Goal: Information Seeking & Learning: Learn about a topic

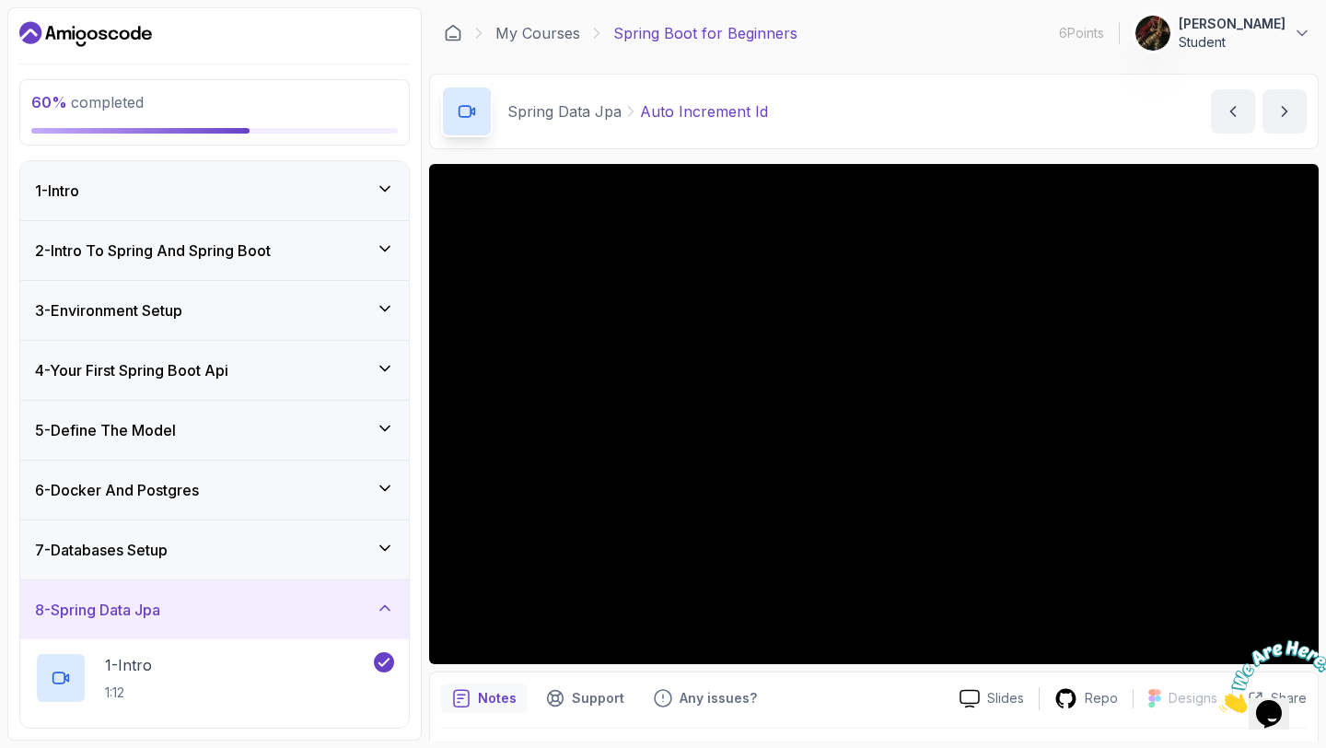
scroll to position [459, 0]
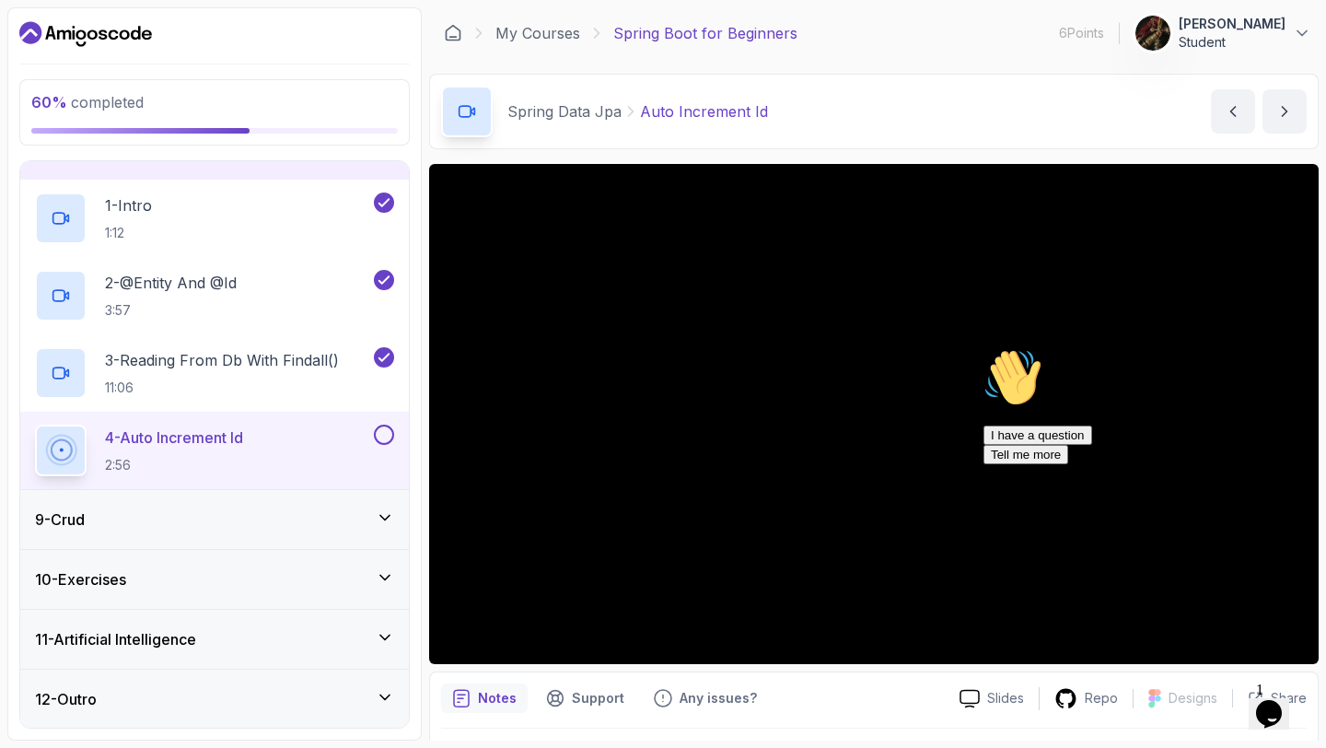
click at [983, 348] on icon "Chat attention grabber" at bounding box center [983, 348] width 0 height 0
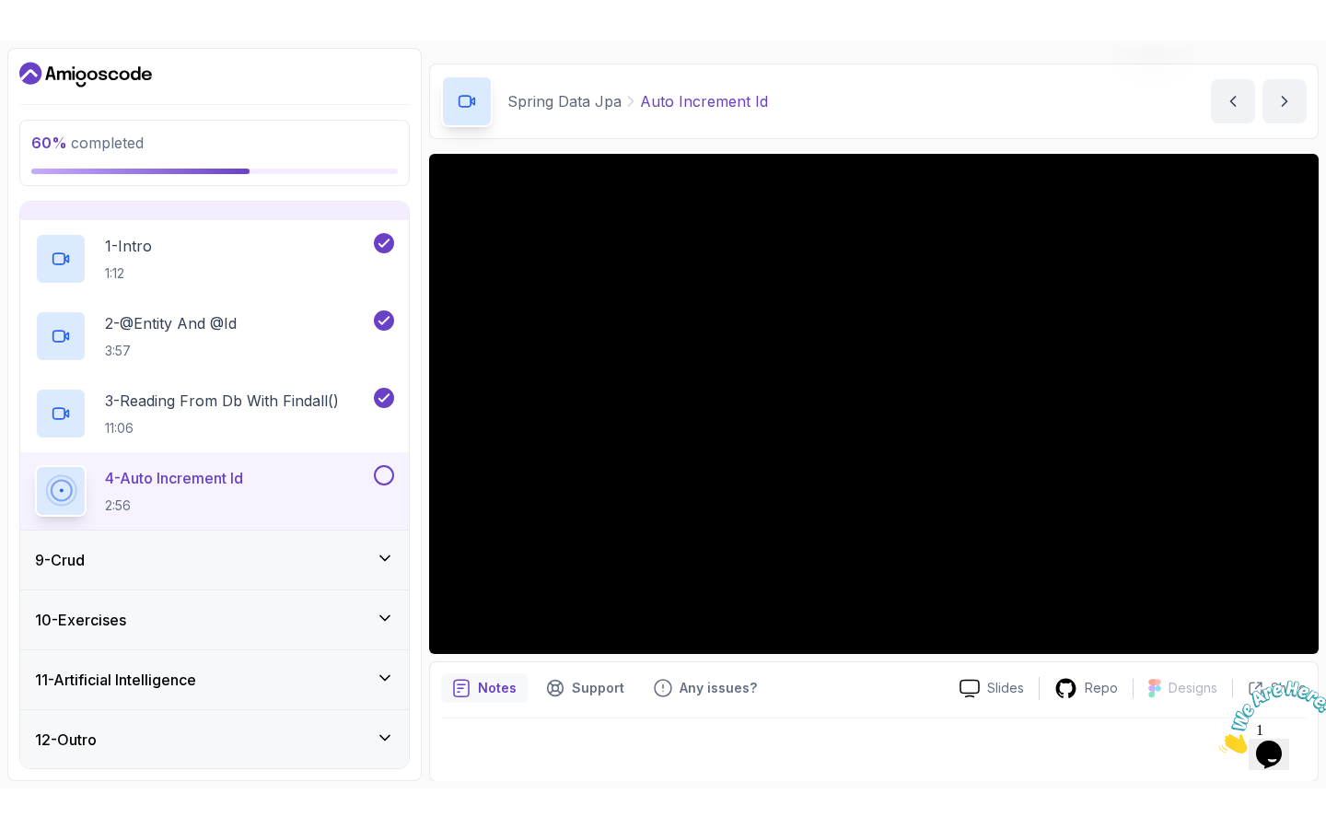
scroll to position [0, 0]
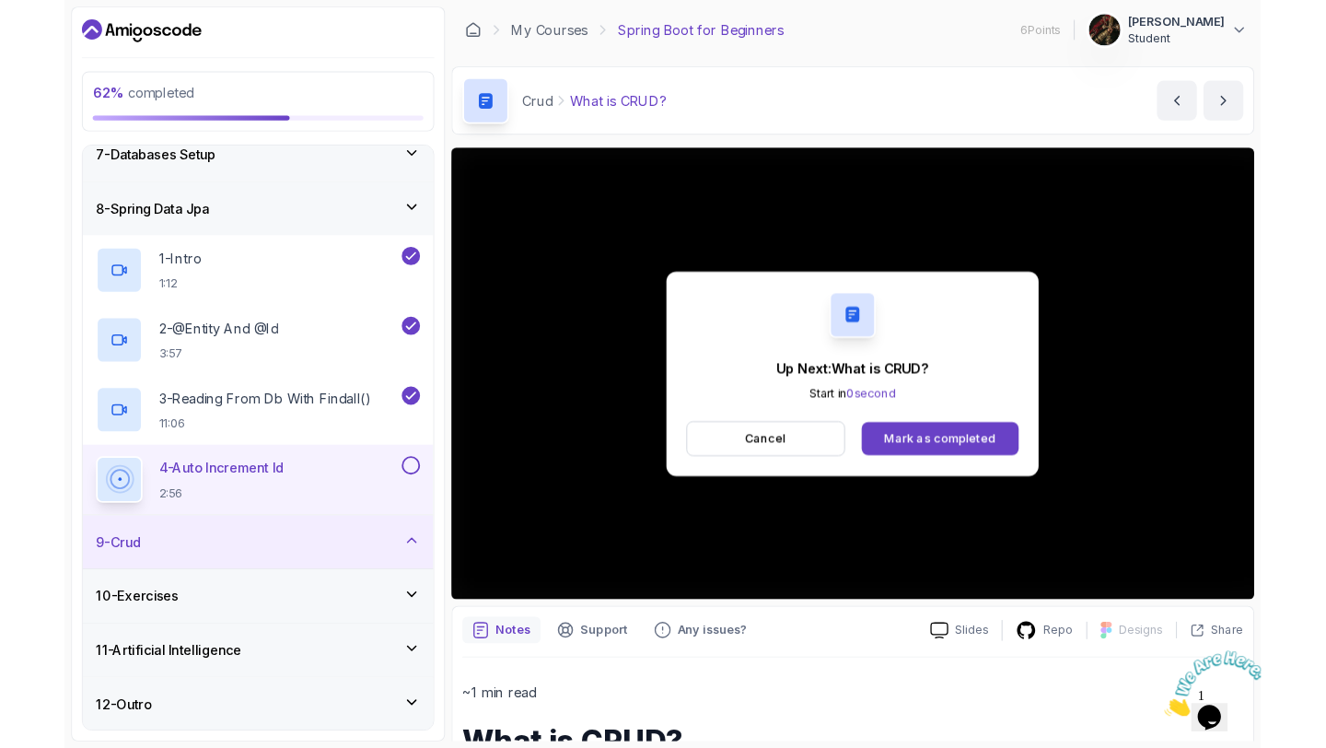
scroll to position [382, 0]
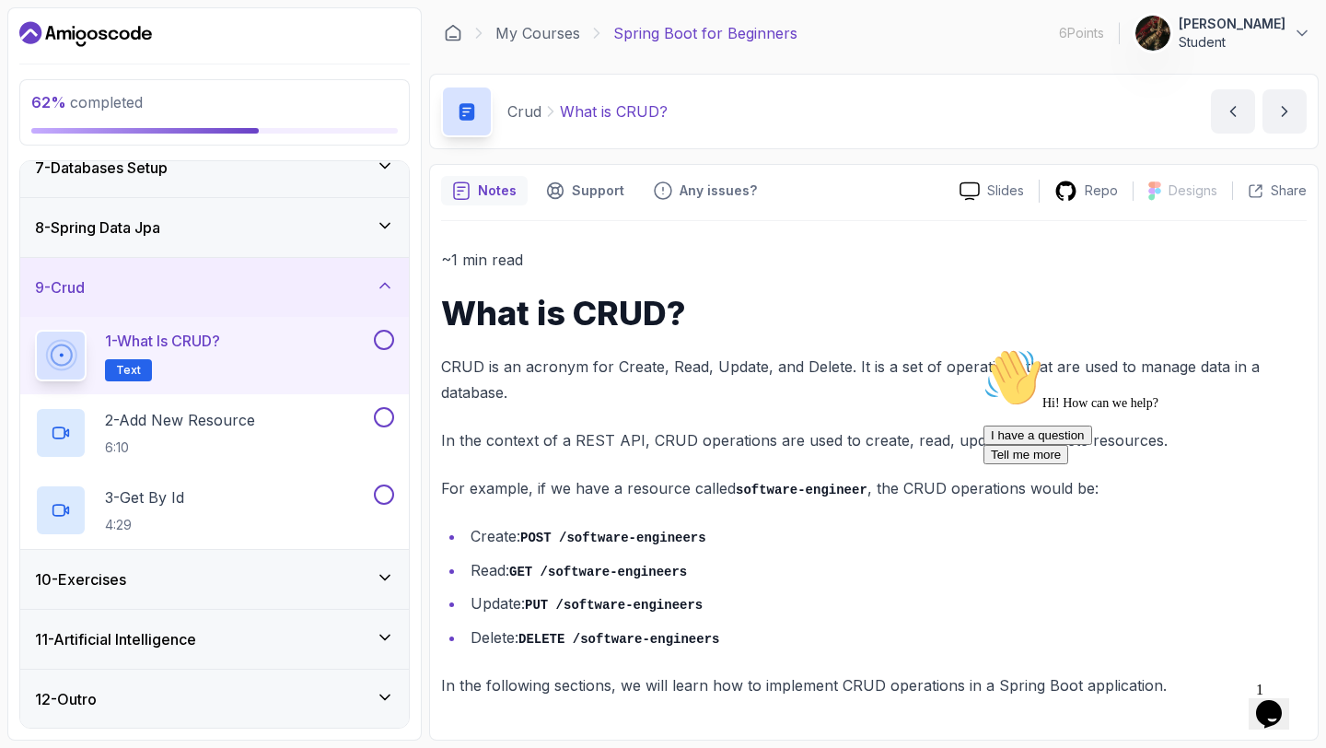
click at [321, 233] on div "8 - Spring Data Jpa" at bounding box center [214, 227] width 359 height 22
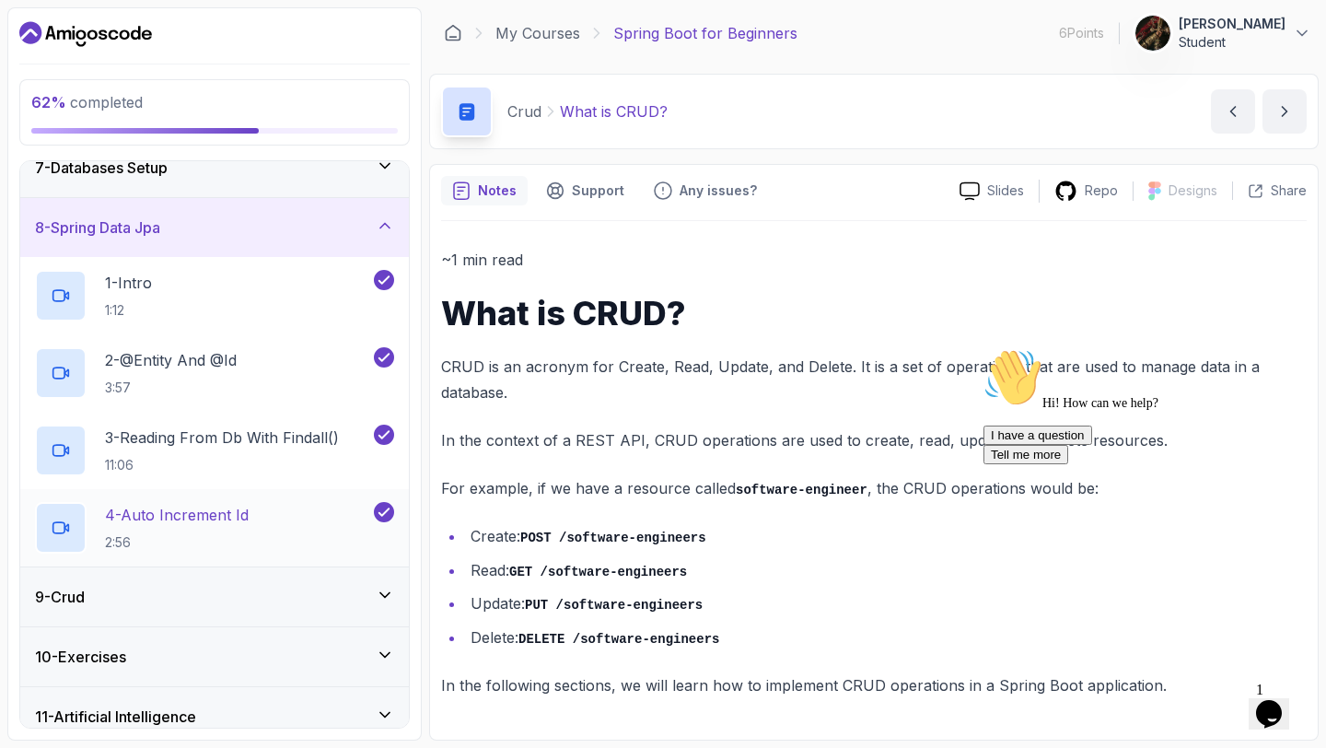
click at [230, 509] on p "4 - Auto Increment Id" at bounding box center [177, 515] width 144 height 22
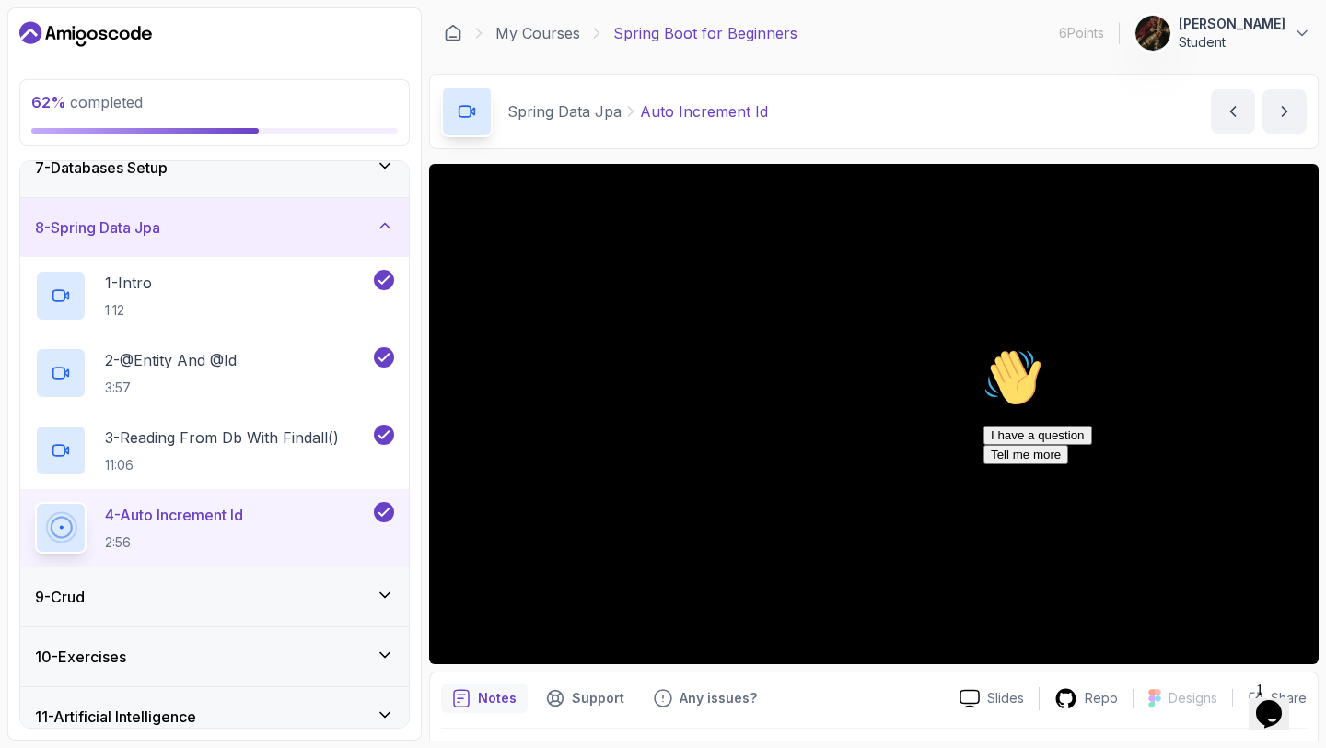
click at [983, 348] on icon "Chat attention grabber" at bounding box center [983, 348] width 0 height 0
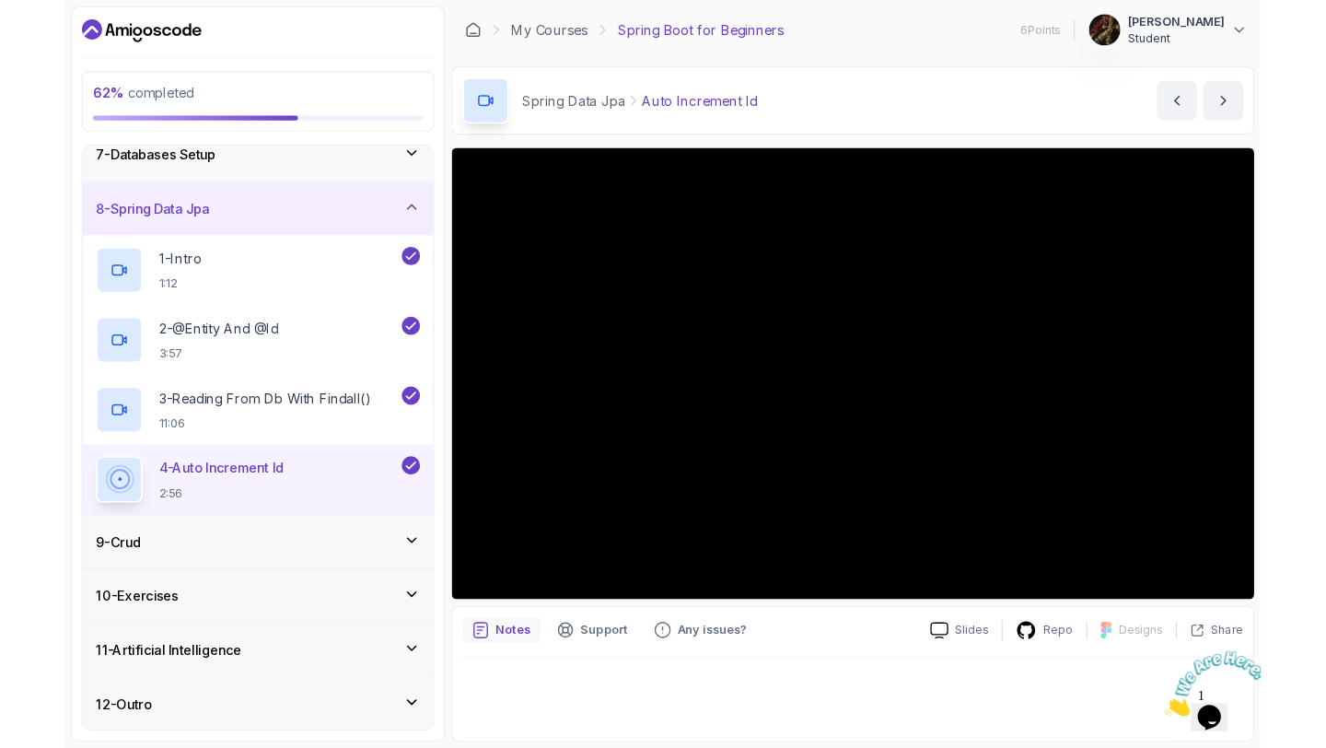
scroll to position [382, 0]
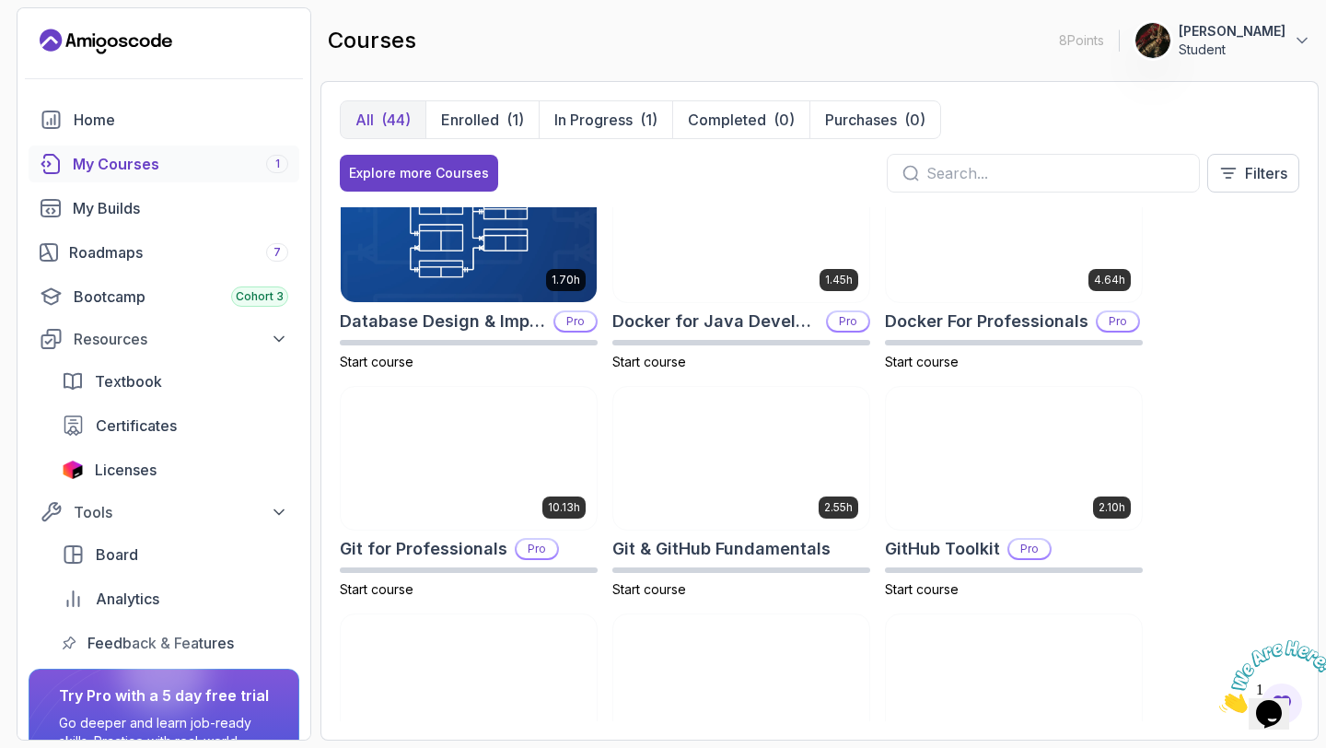
scroll to position [509, 0]
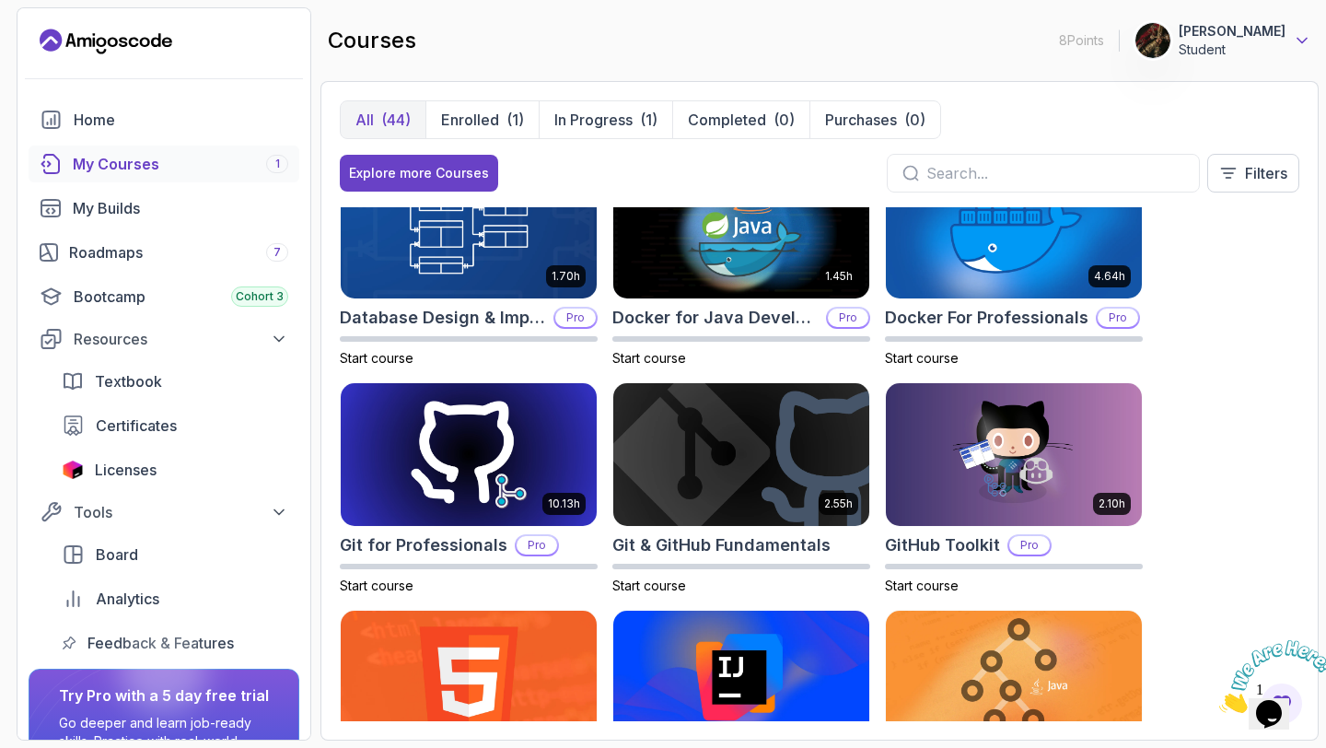
click at [1296, 44] on icon at bounding box center [1301, 40] width 18 height 18
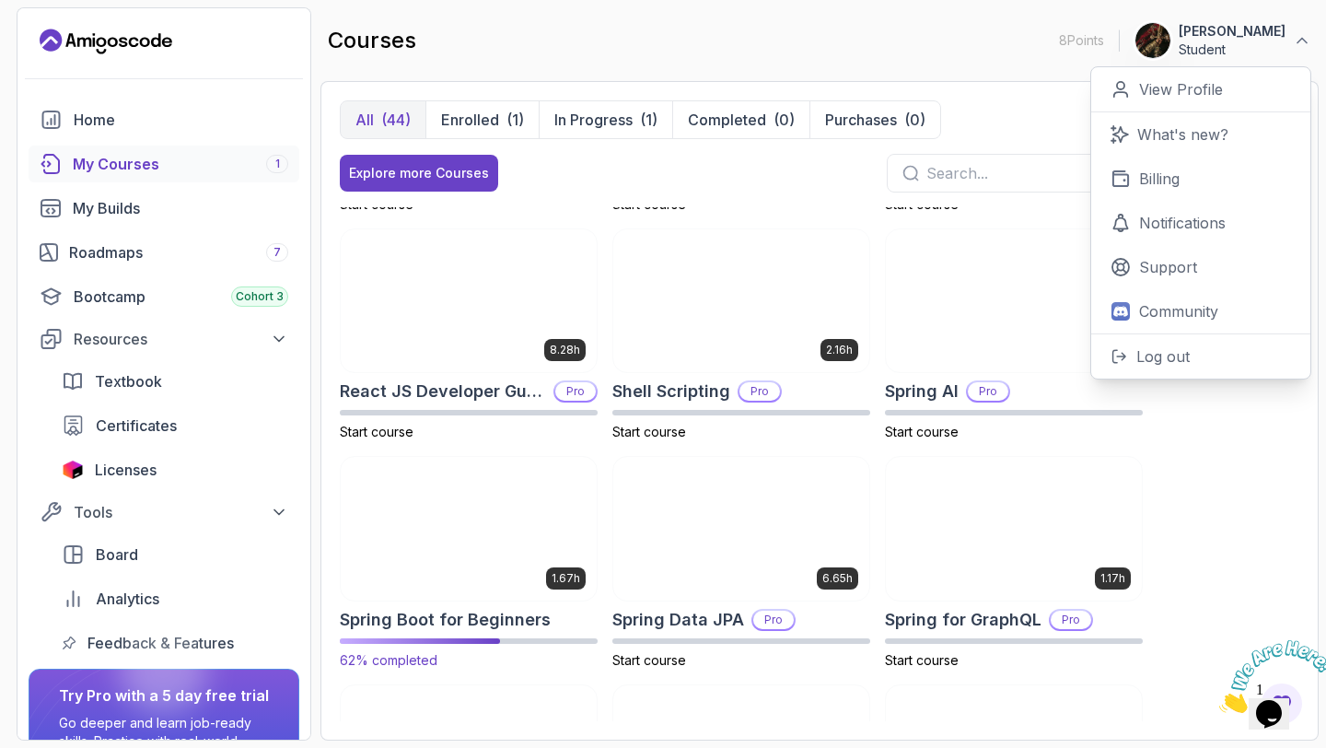
scroll to position [2496, 0]
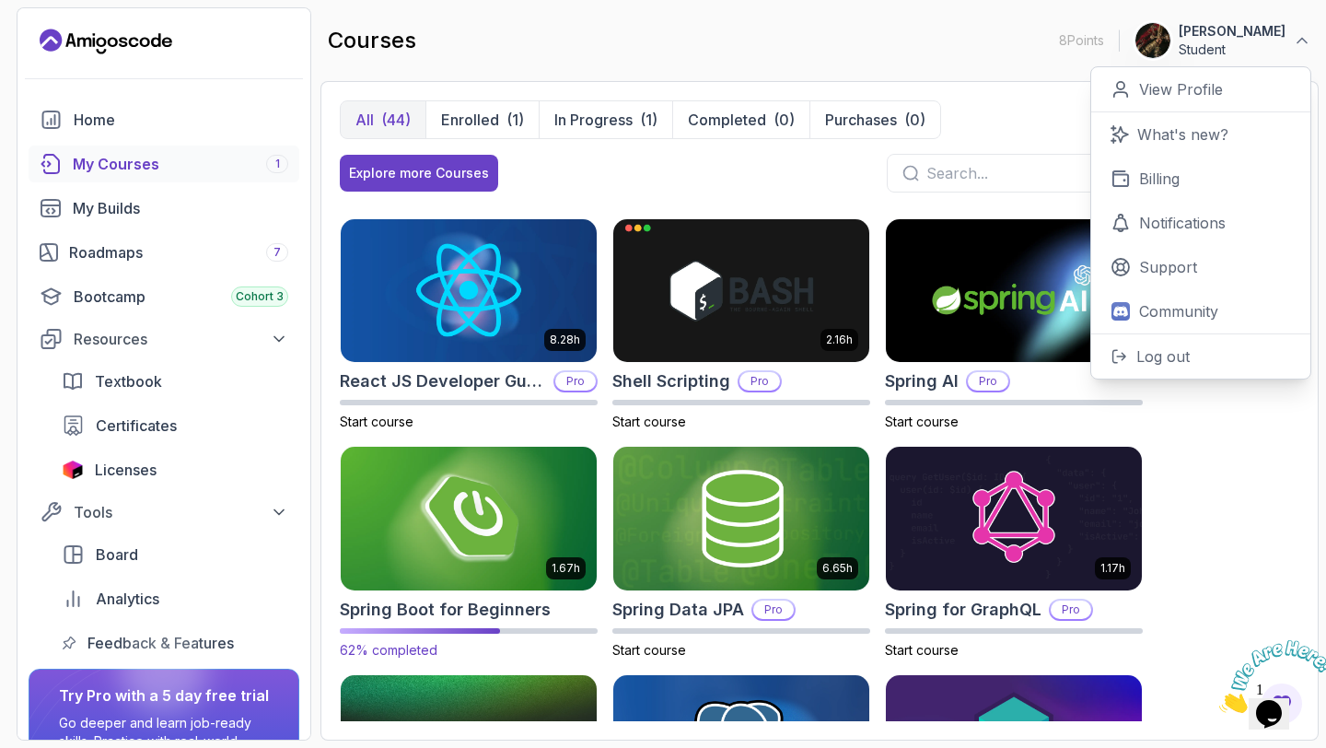
click at [513, 554] on img at bounding box center [468, 518] width 269 height 150
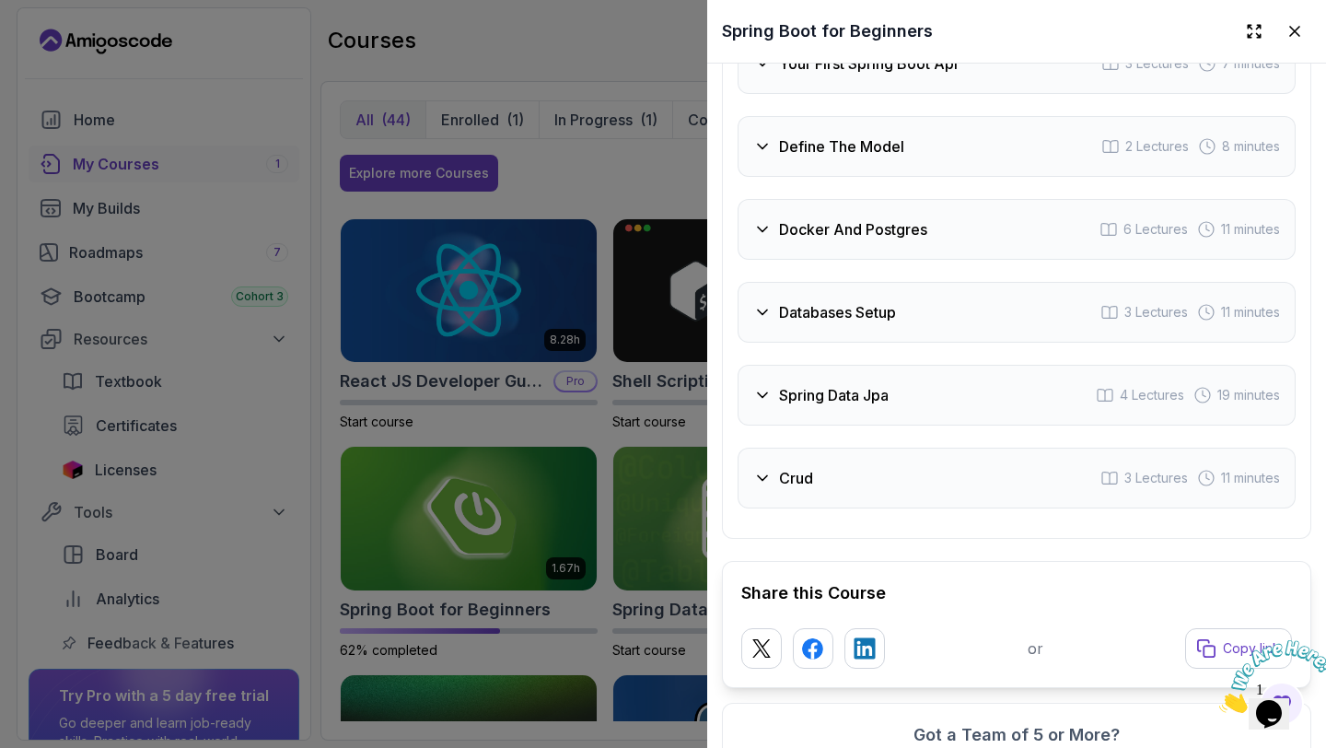
scroll to position [3369, 0]
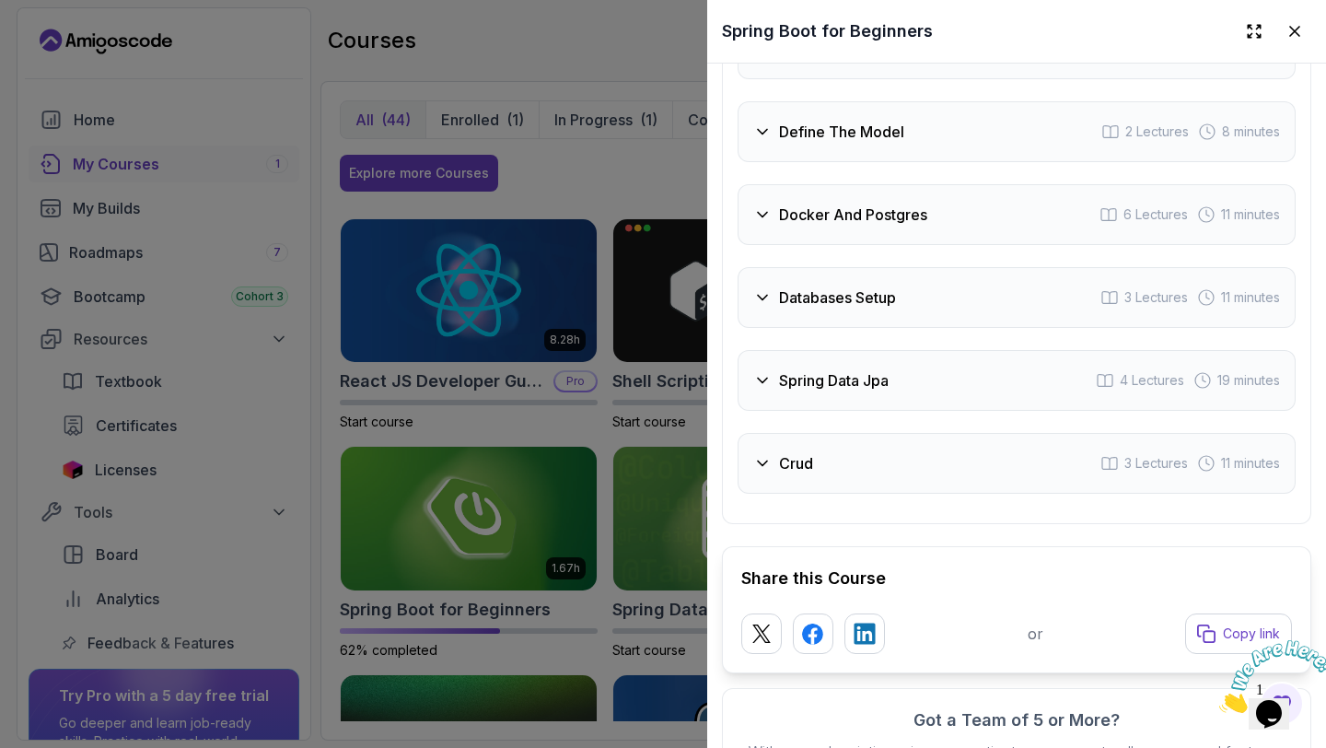
click at [481, 458] on div at bounding box center [663, 374] width 1326 height 748
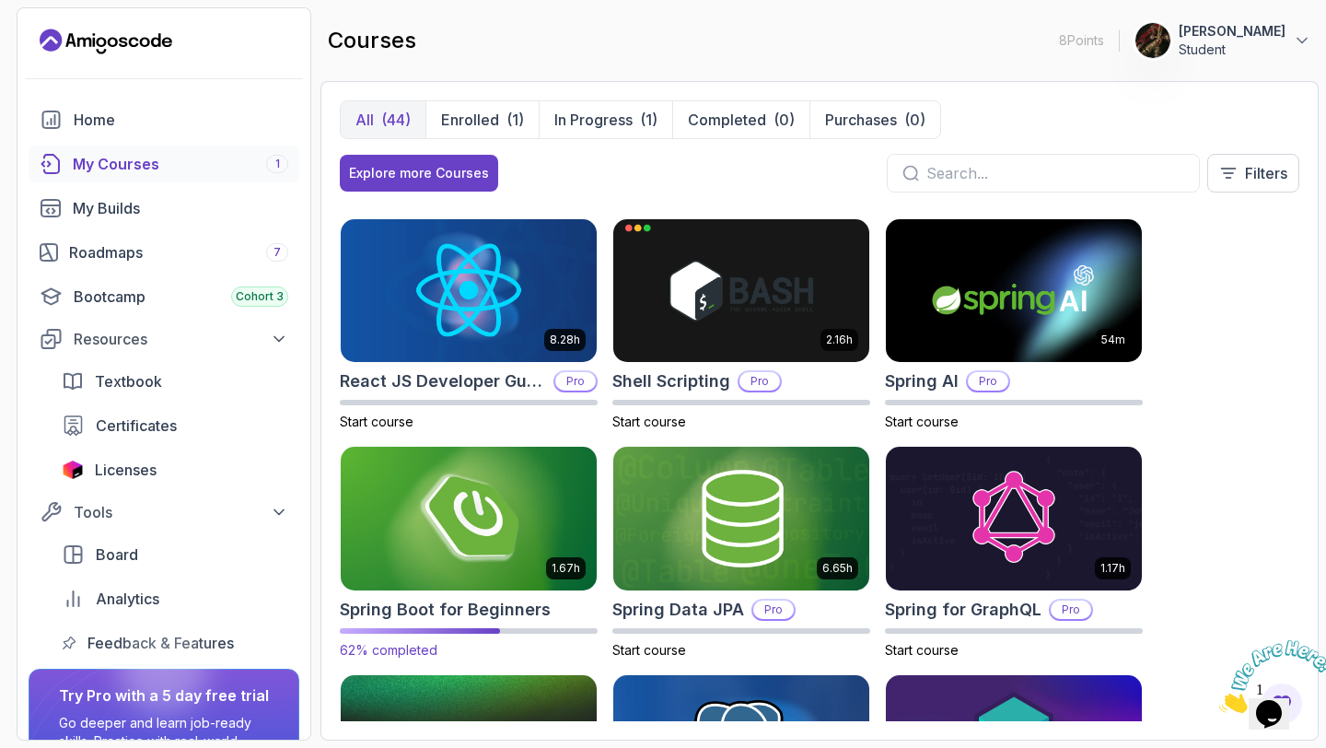
click at [430, 537] on img at bounding box center [468, 518] width 269 height 150
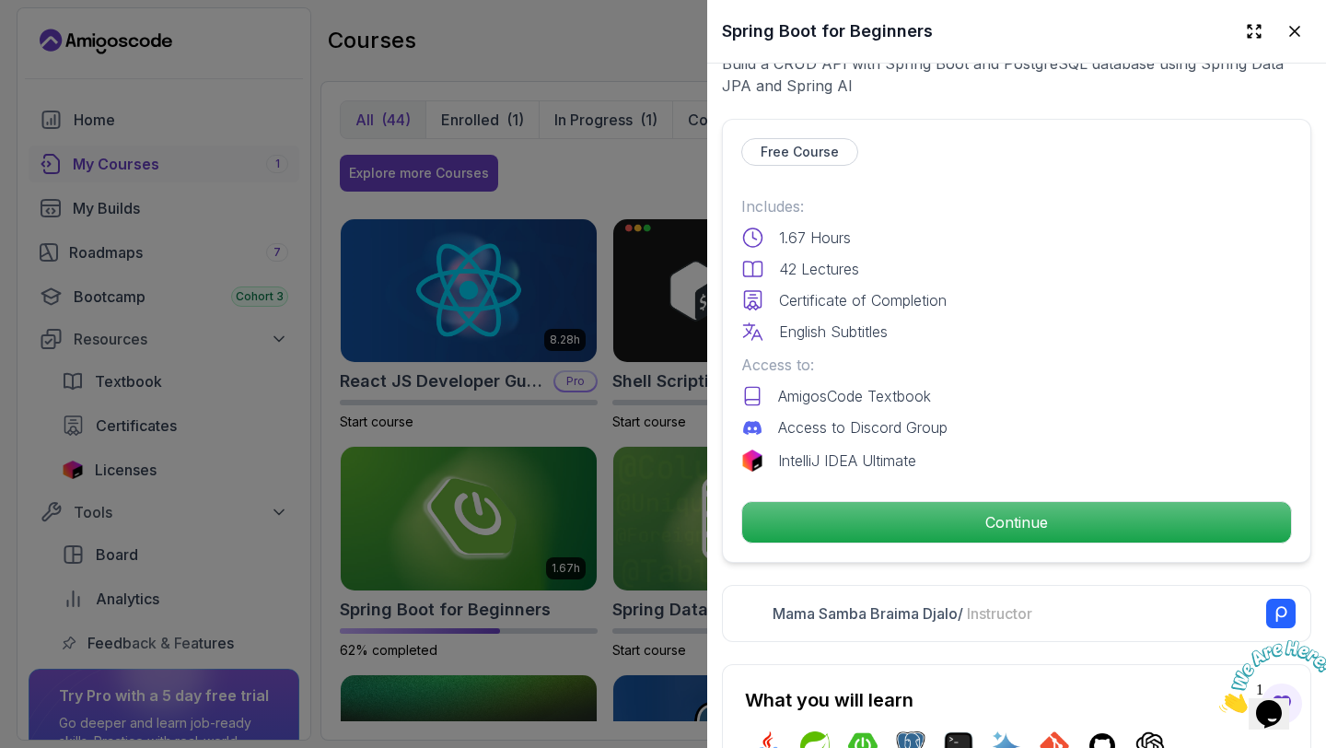
scroll to position [382, 0]
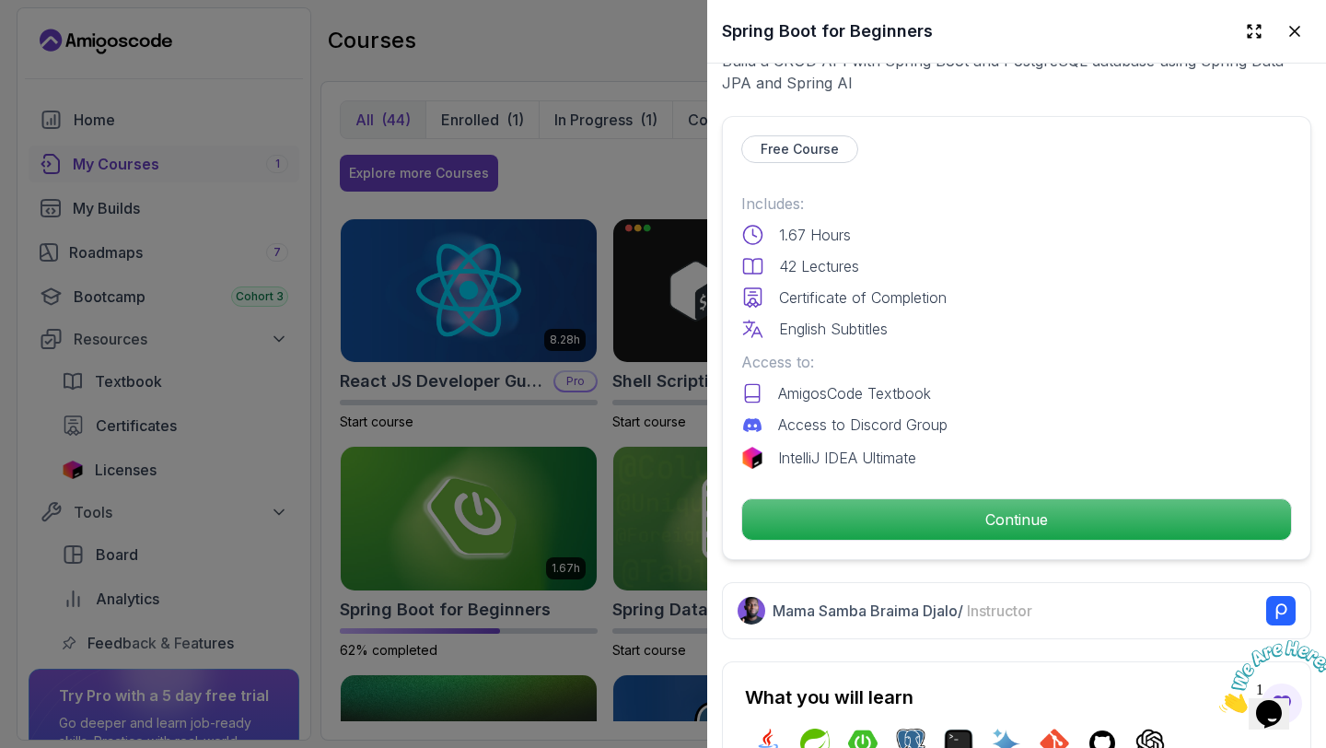
click at [908, 515] on p "Continue" at bounding box center [1016, 519] width 549 height 41
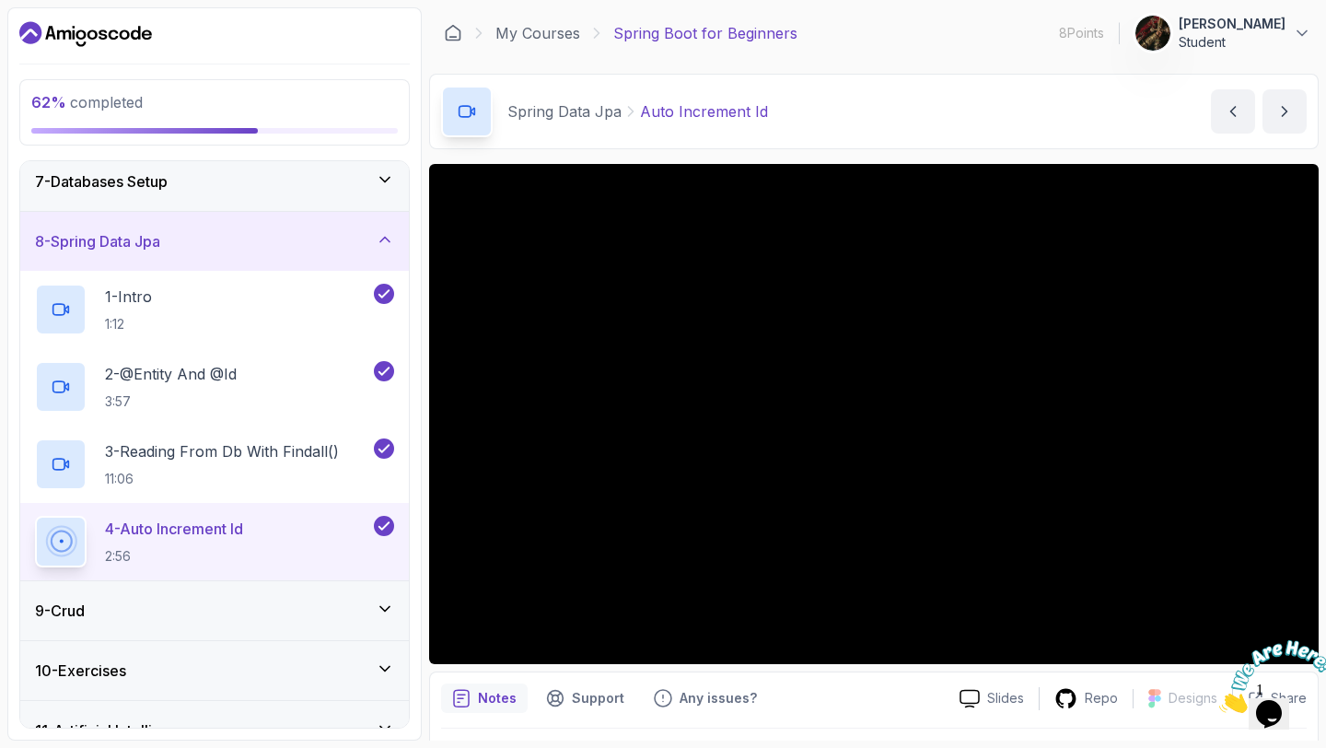
scroll to position [459, 0]
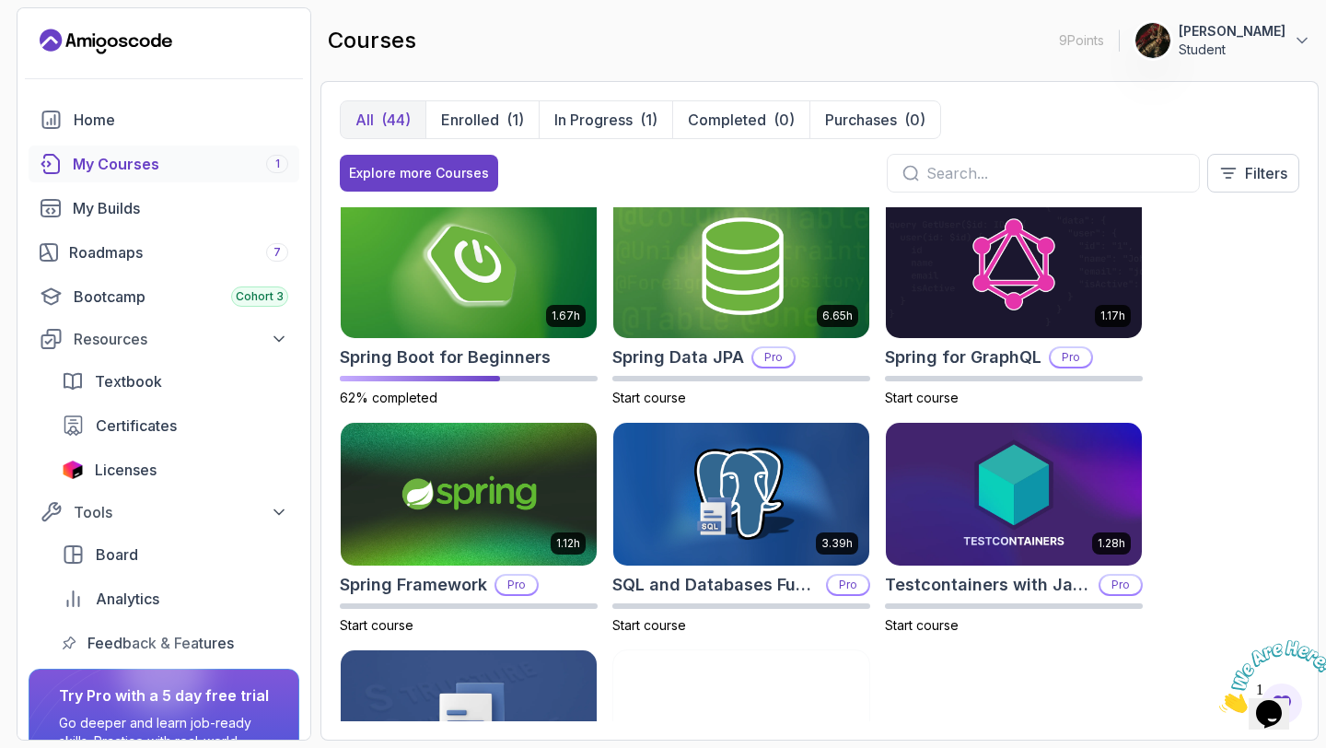
scroll to position [2765, 0]
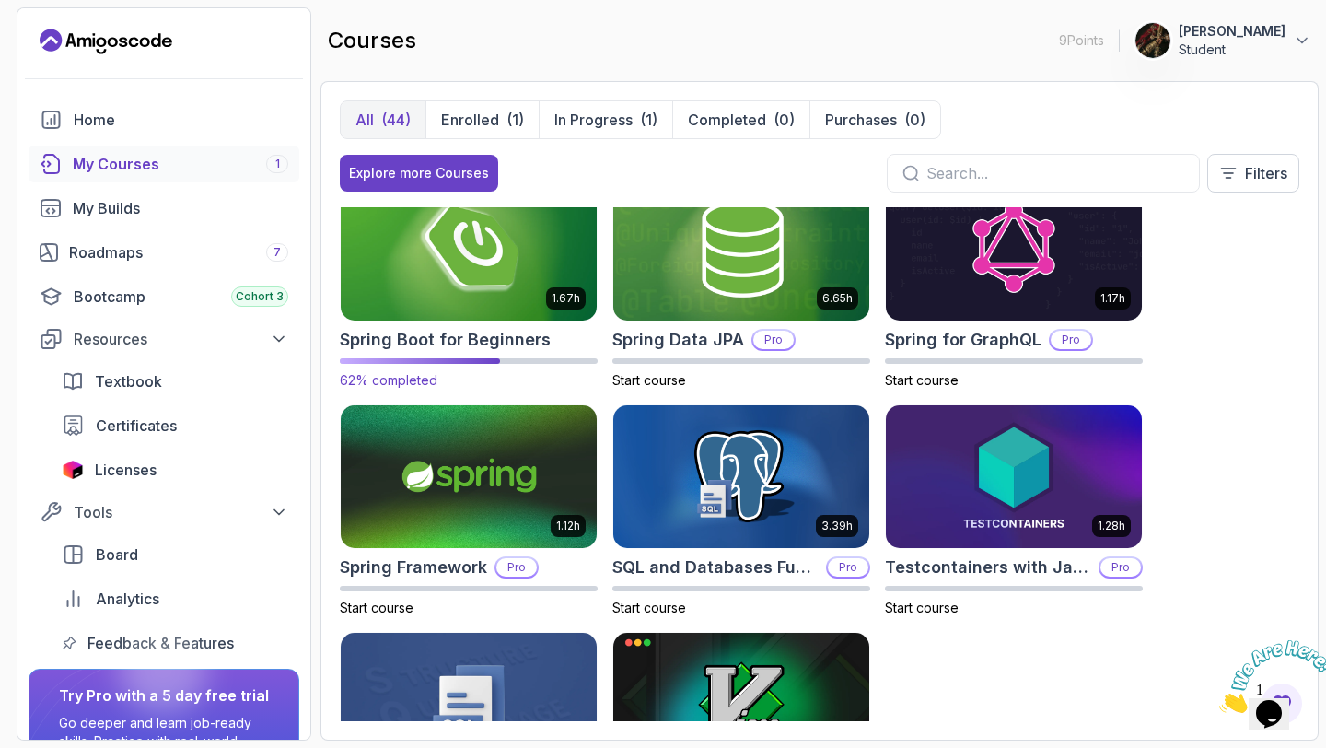
click at [477, 292] on img at bounding box center [468, 248] width 269 height 150
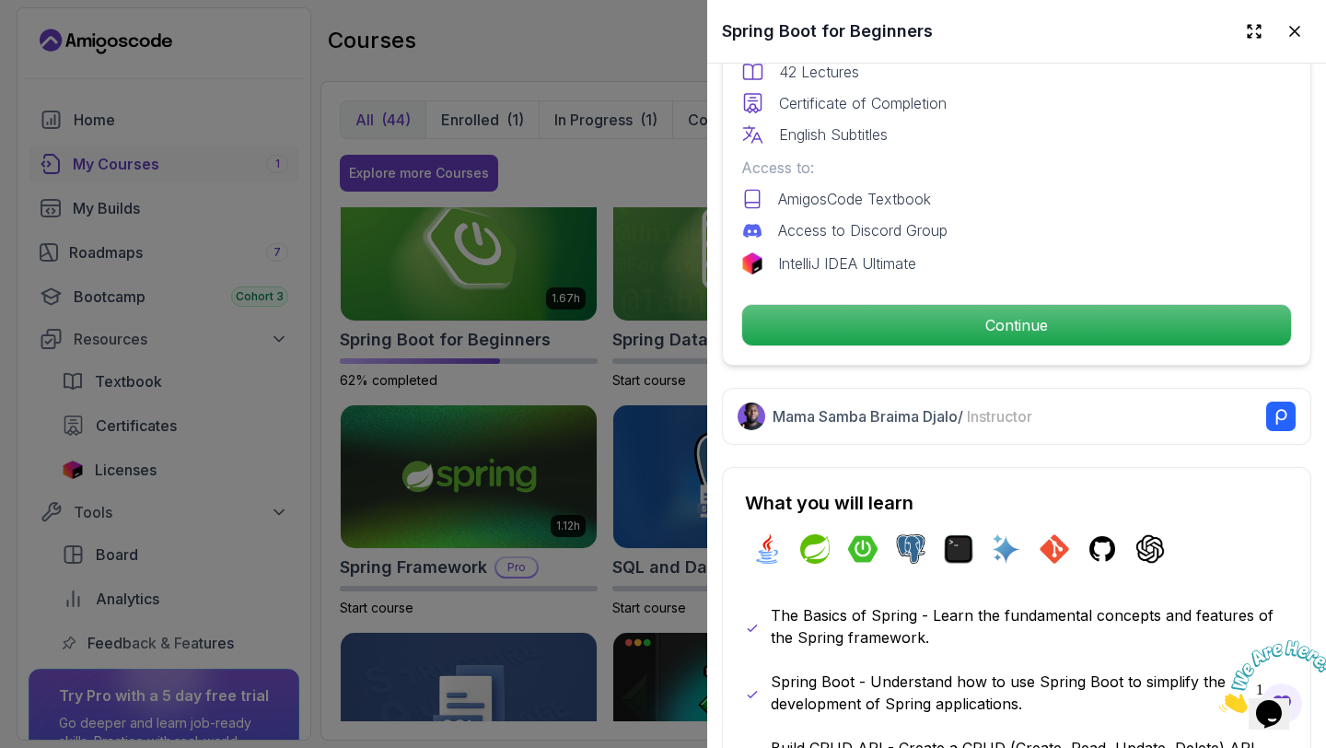
scroll to position [618, 0]
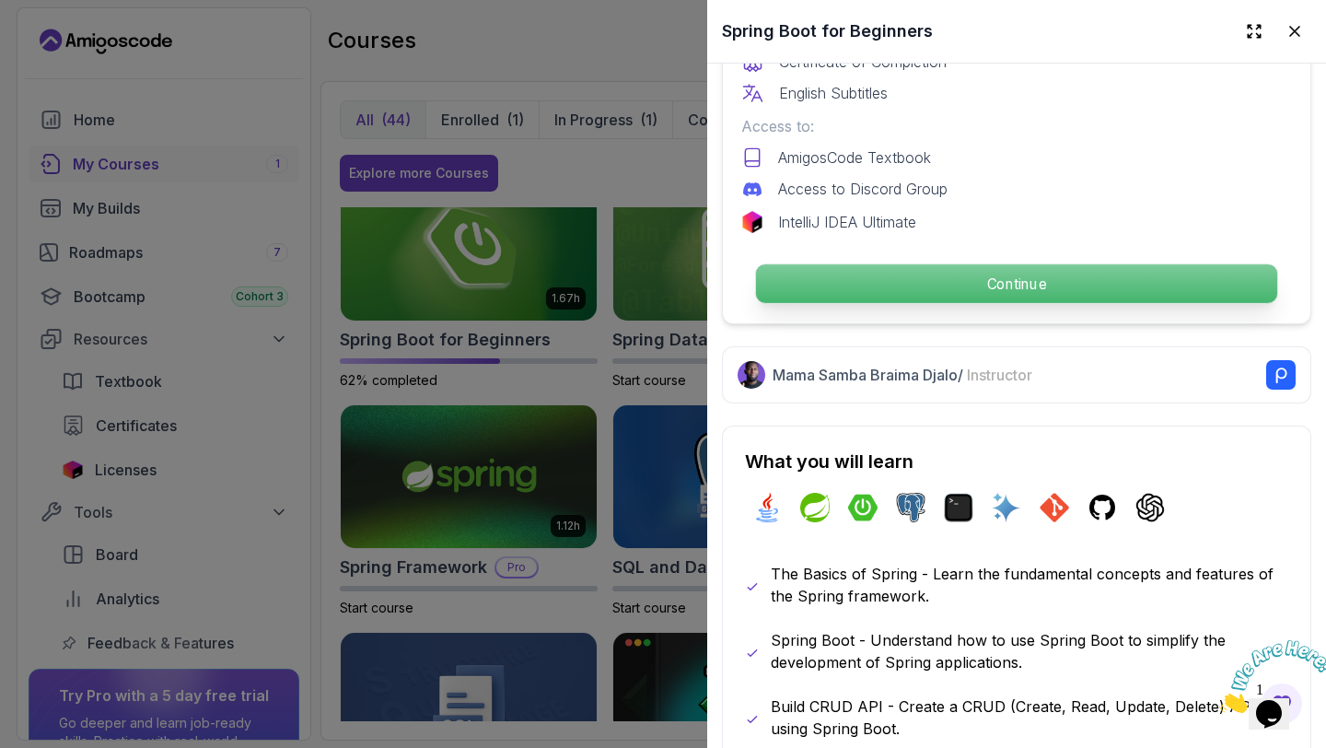
click at [838, 275] on p "Continue" at bounding box center [1016, 283] width 521 height 39
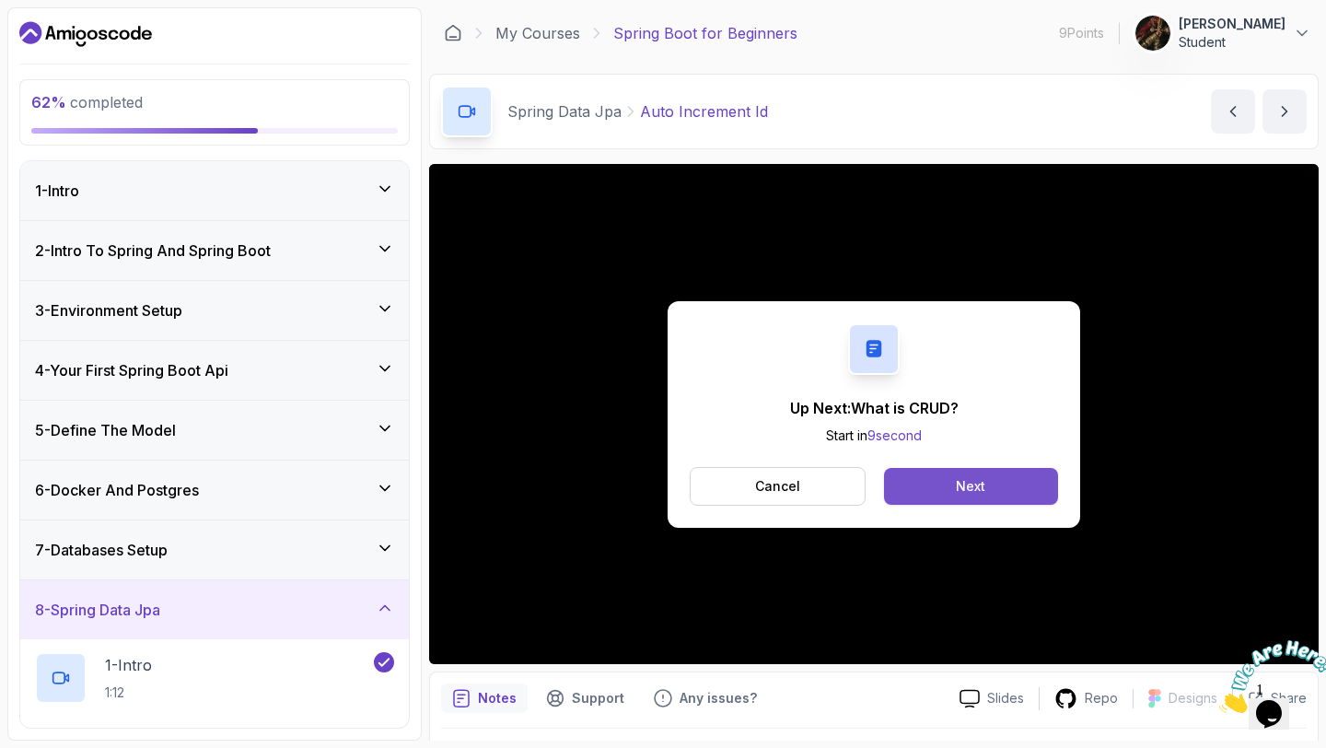
click at [983, 488] on div "Next" at bounding box center [970, 486] width 29 height 18
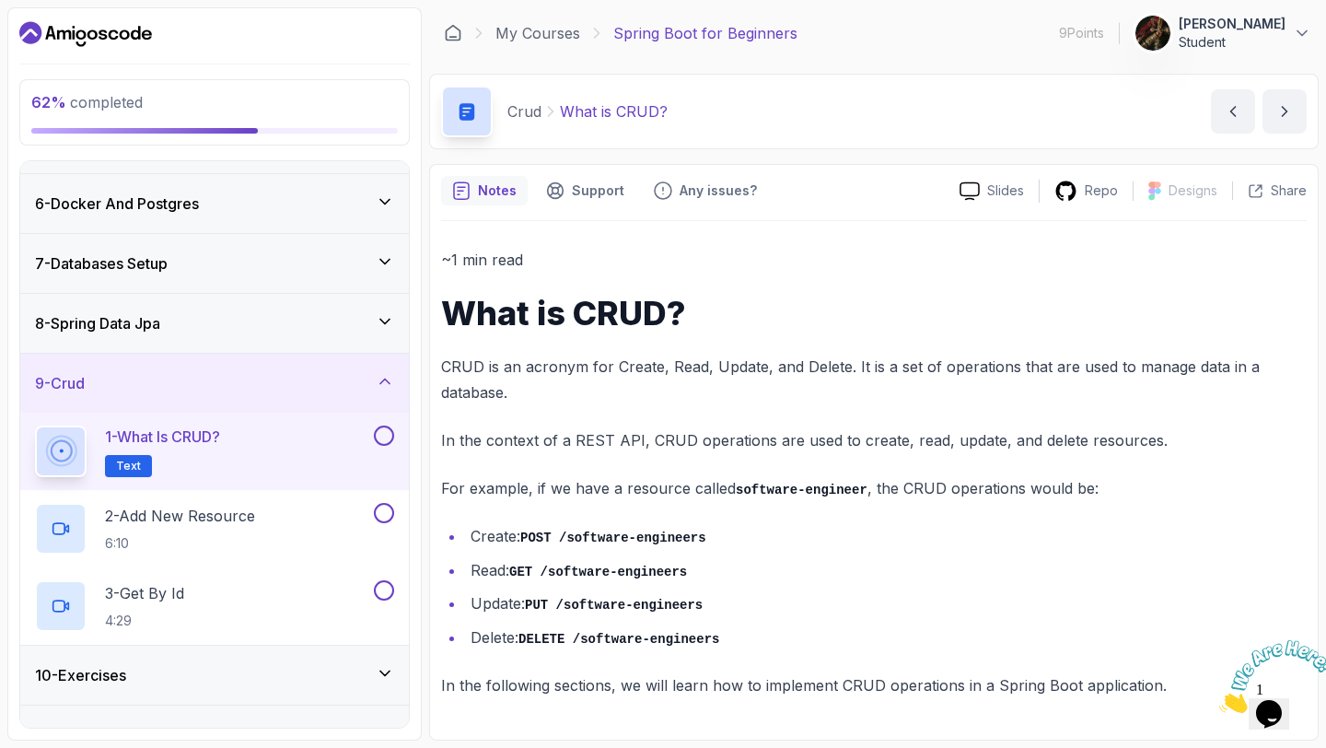
scroll to position [293, 0]
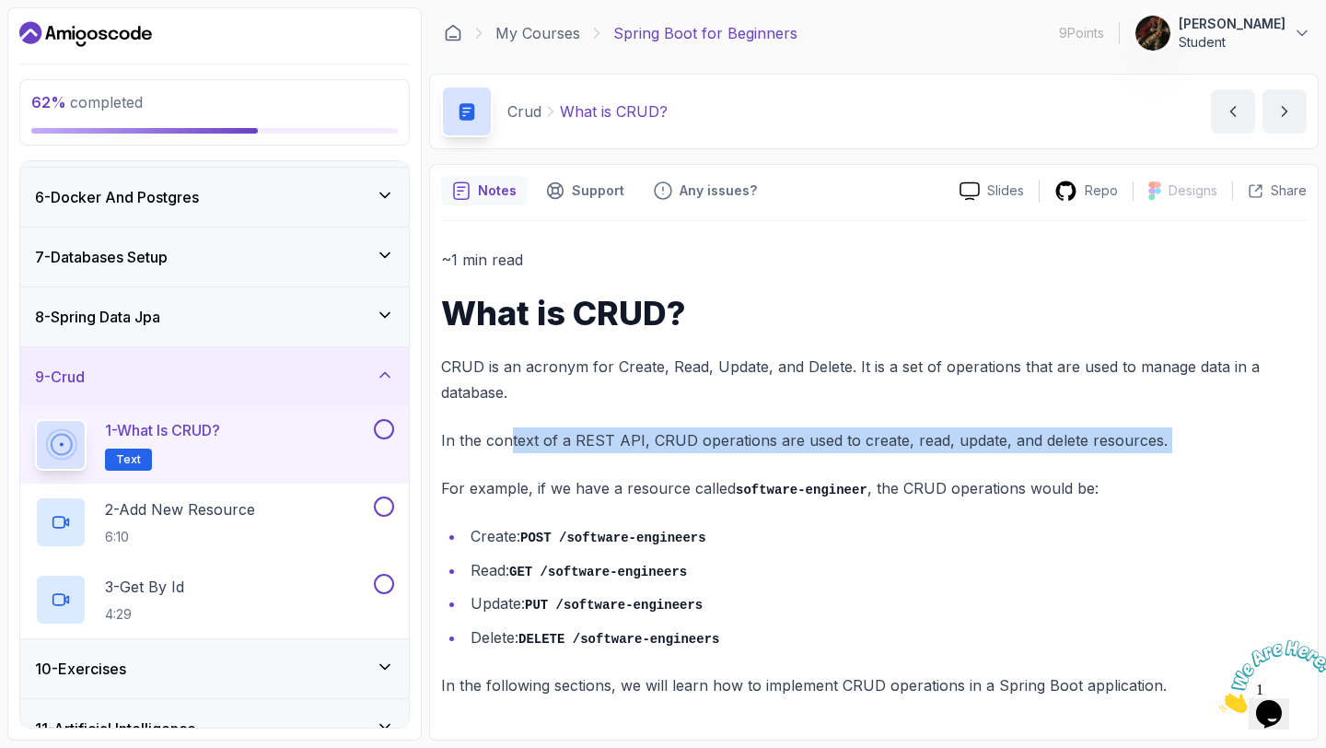
drag, startPoint x: 511, startPoint y: 443, endPoint x: 612, endPoint y: 458, distance: 102.3
click at [612, 458] on div "~1 min read What is CRUD? CRUD is an acronym for Create, Read, Update, and Dele…" at bounding box center [873, 472] width 865 height 451
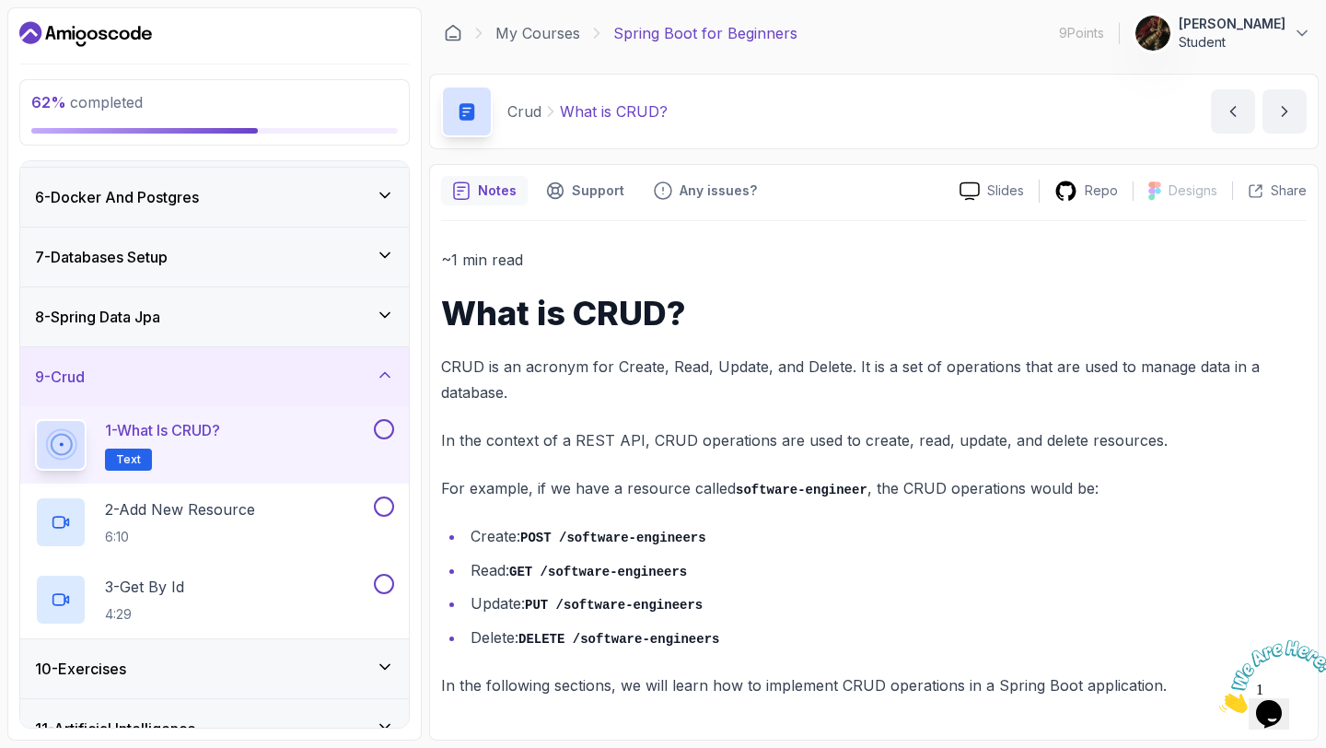
click at [584, 543] on code "POST /software-engineers" at bounding box center [613, 537] width 186 height 15
click at [490, 689] on p "In the following sections, we will learn how to implement CRUD operations in a …" at bounding box center [873, 685] width 865 height 26
click at [1282, 122] on button "next content" at bounding box center [1284, 111] width 44 height 44
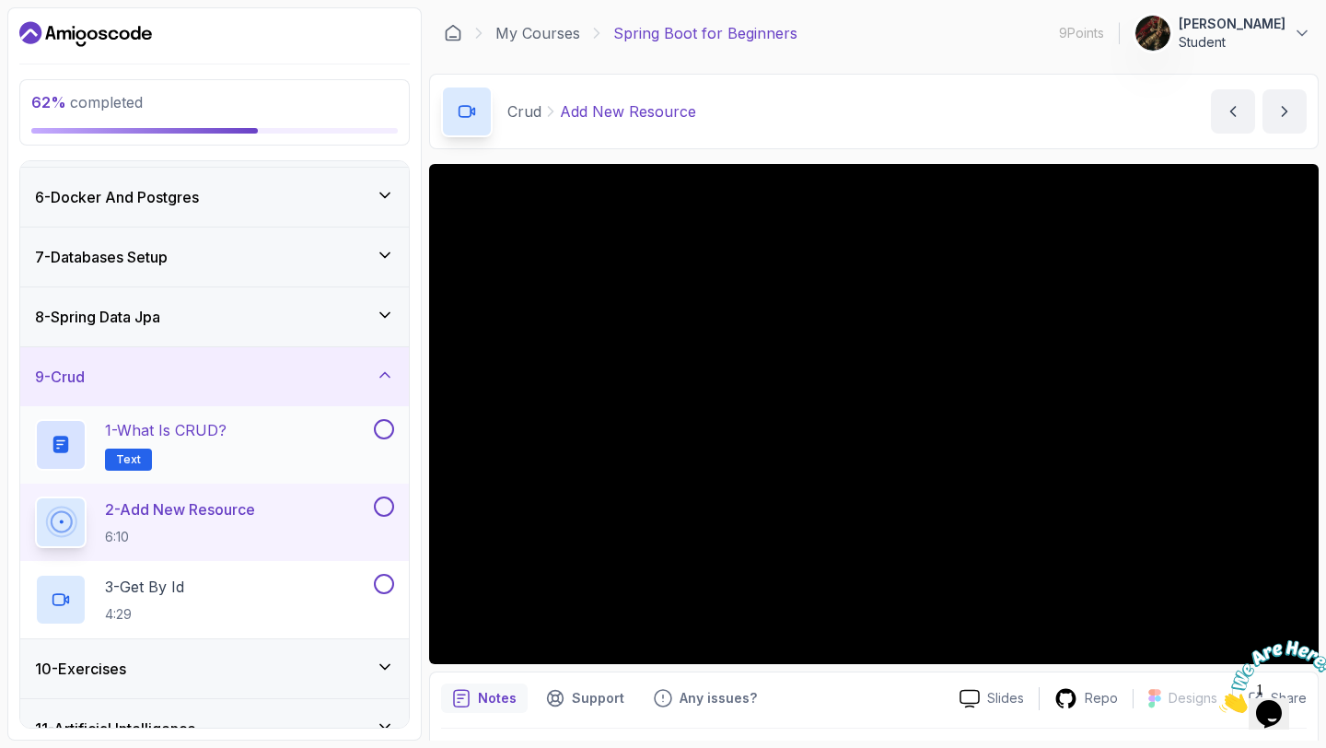
click at [386, 435] on button at bounding box center [384, 429] width 20 height 20
click at [132, 452] on span "Text" at bounding box center [128, 459] width 25 height 15
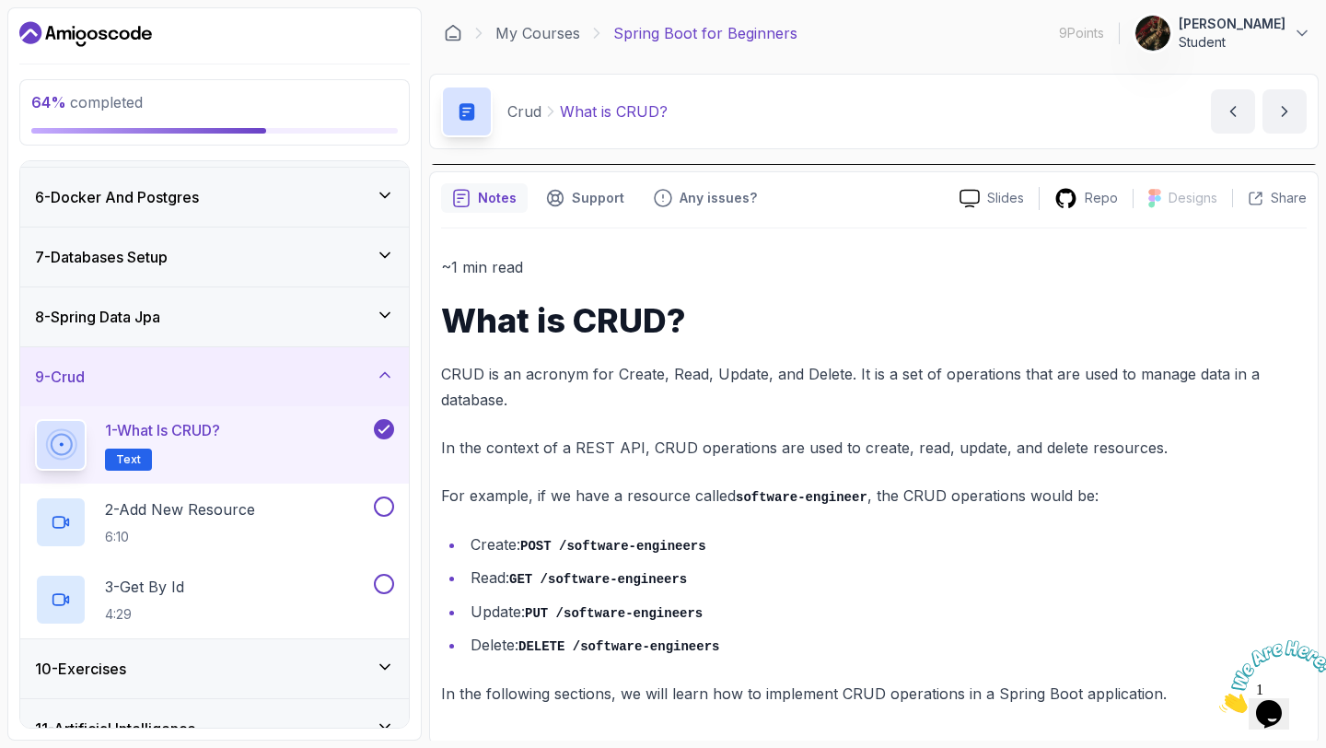
click at [132, 453] on span "Text" at bounding box center [128, 459] width 25 height 15
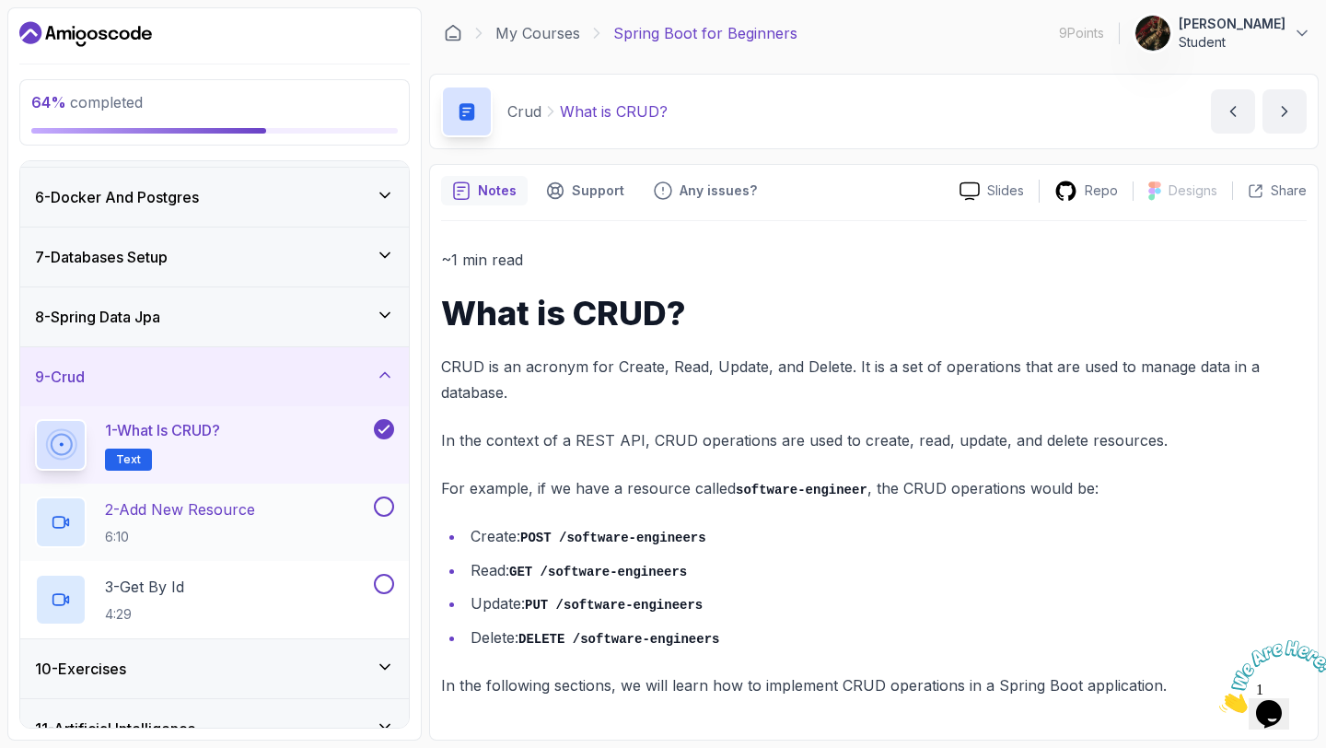
click at [224, 516] on p "2 - Add New Resource" at bounding box center [180, 509] width 150 height 22
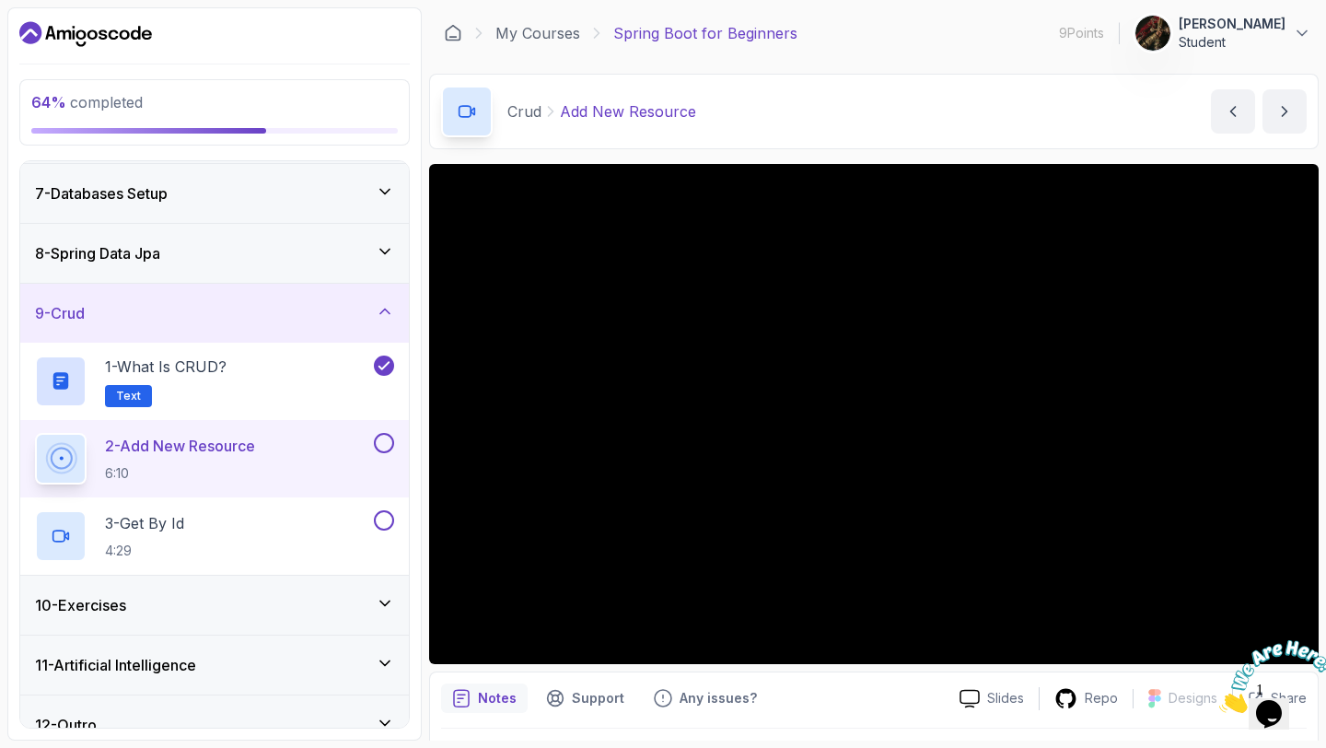
scroll to position [382, 0]
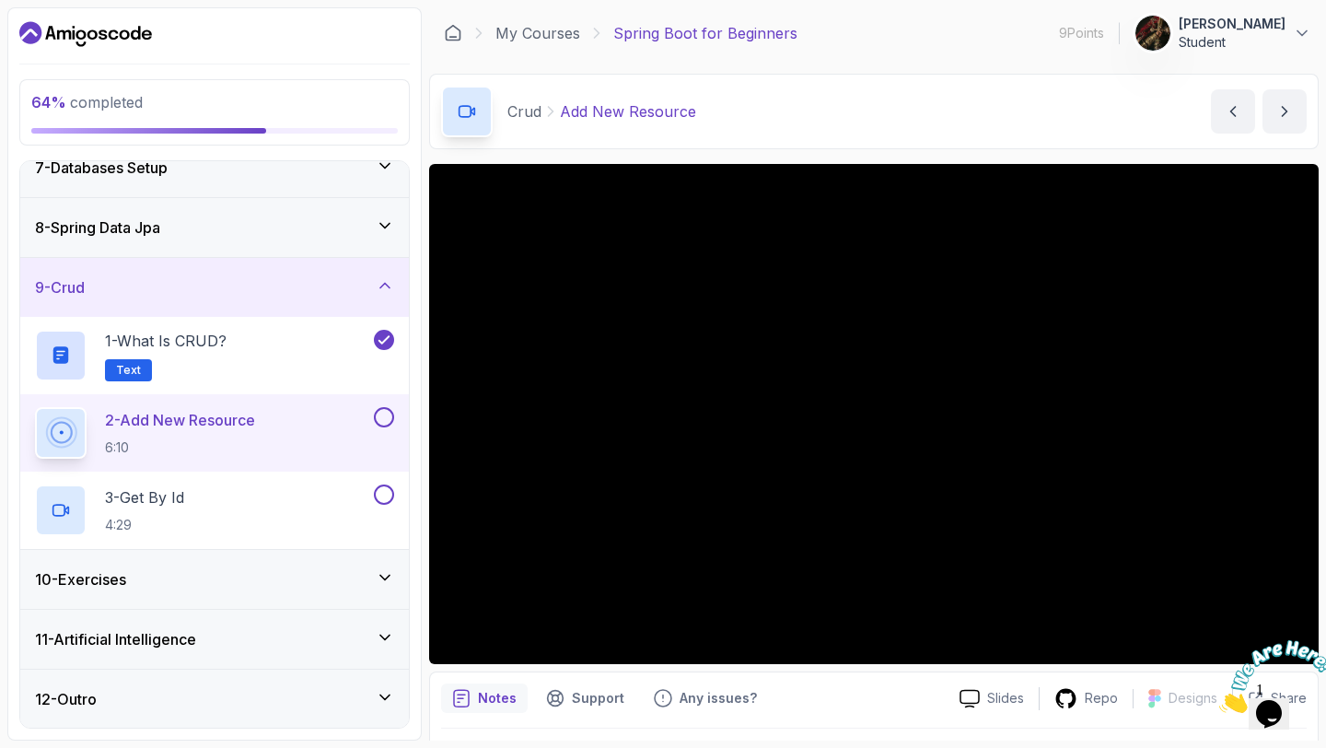
click at [381, 581] on icon at bounding box center [385, 577] width 18 height 18
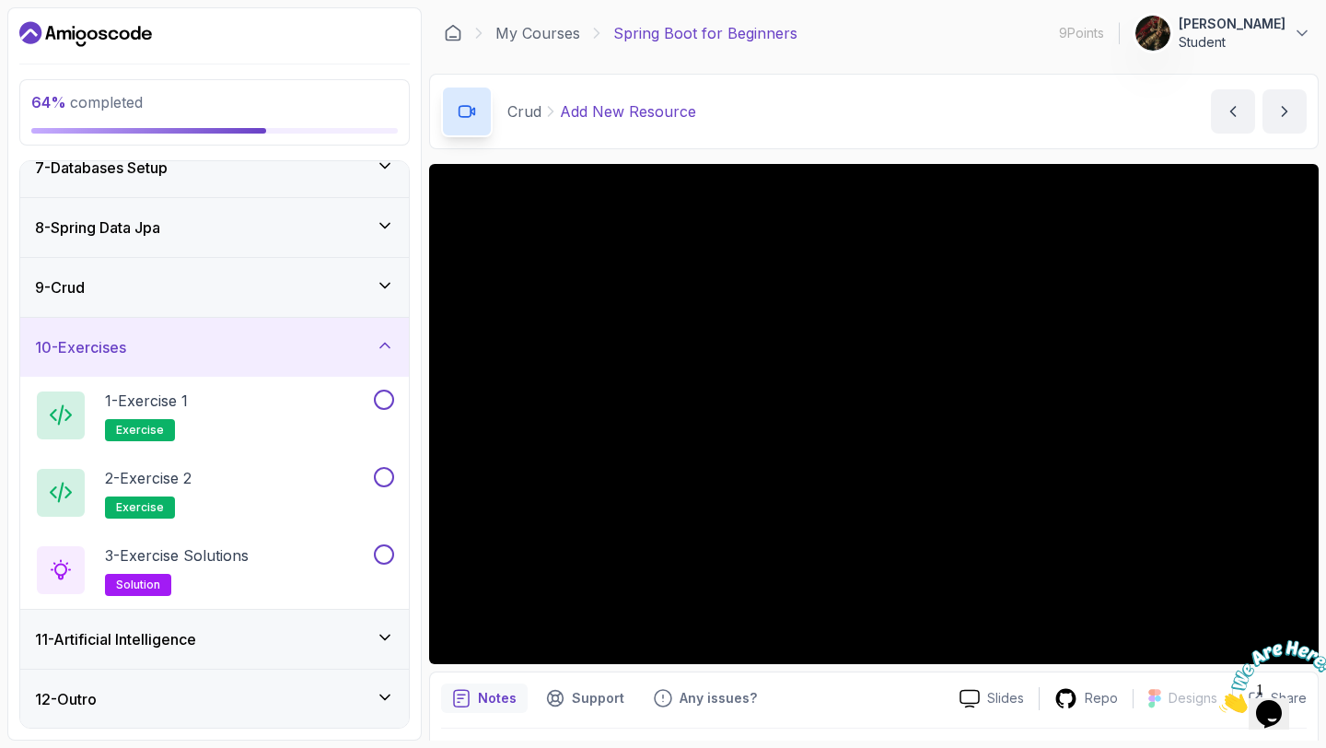
click at [388, 336] on icon at bounding box center [385, 345] width 18 height 18
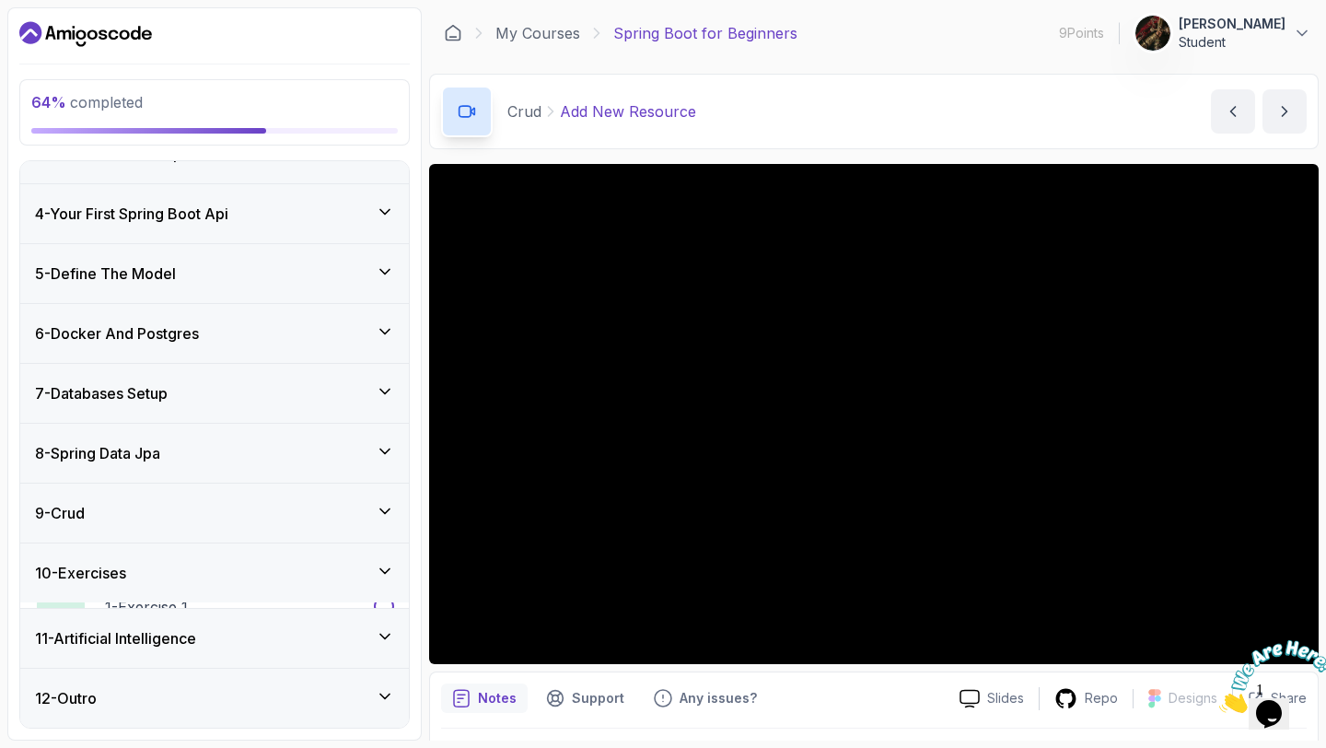
scroll to position [151, 0]
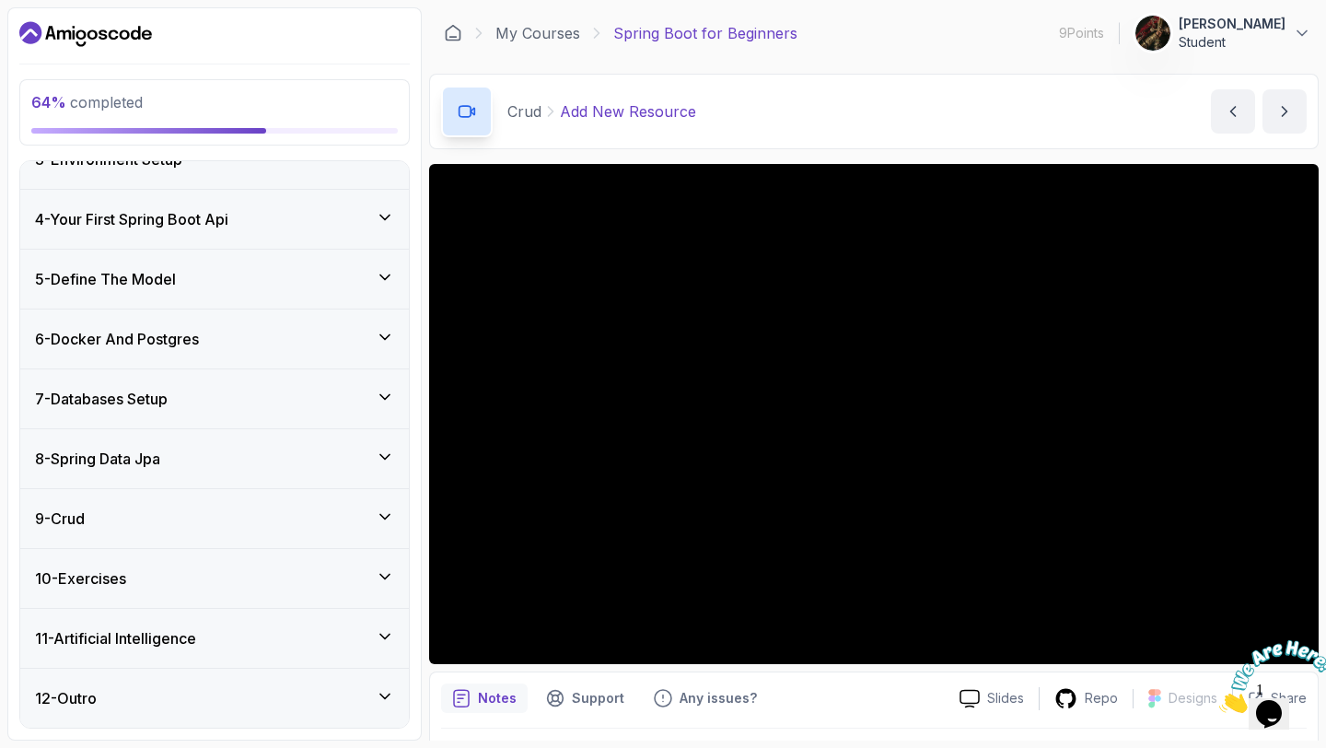
click at [393, 523] on div "9 - Crud" at bounding box center [214, 518] width 388 height 59
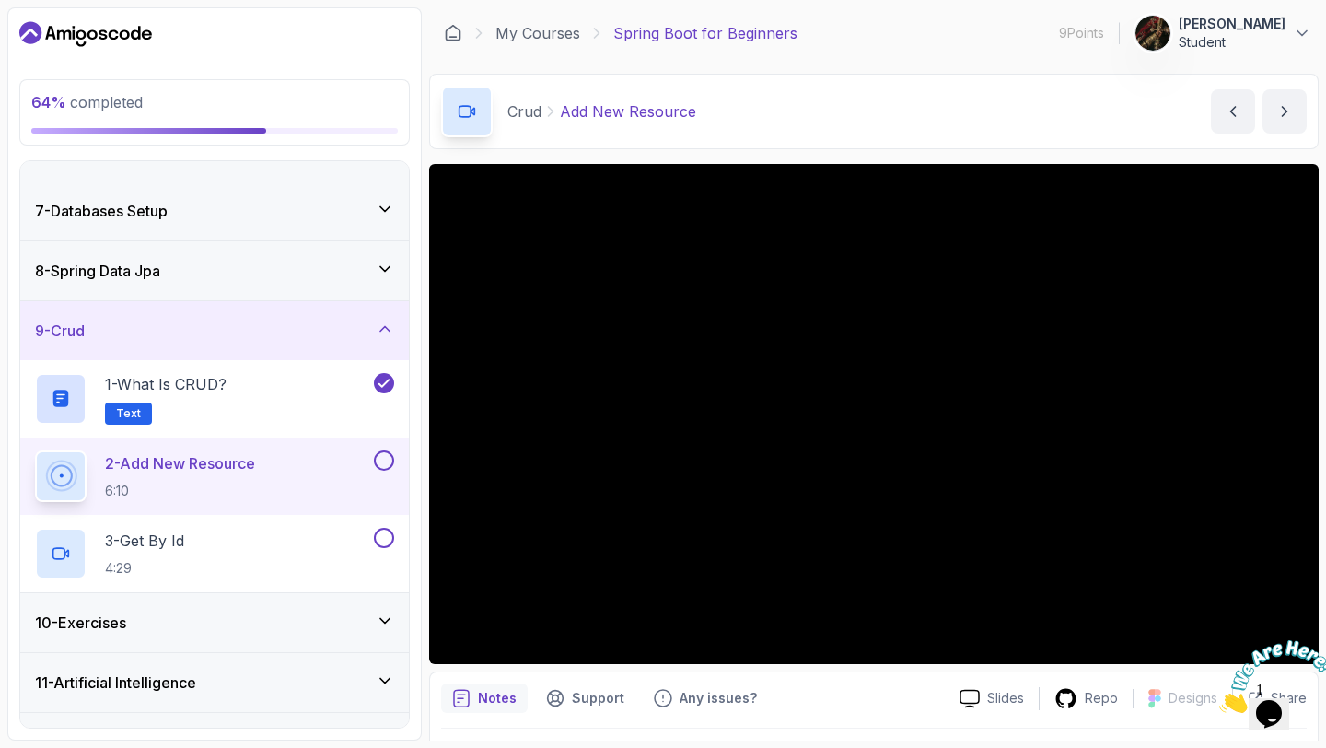
scroll to position [382, 0]
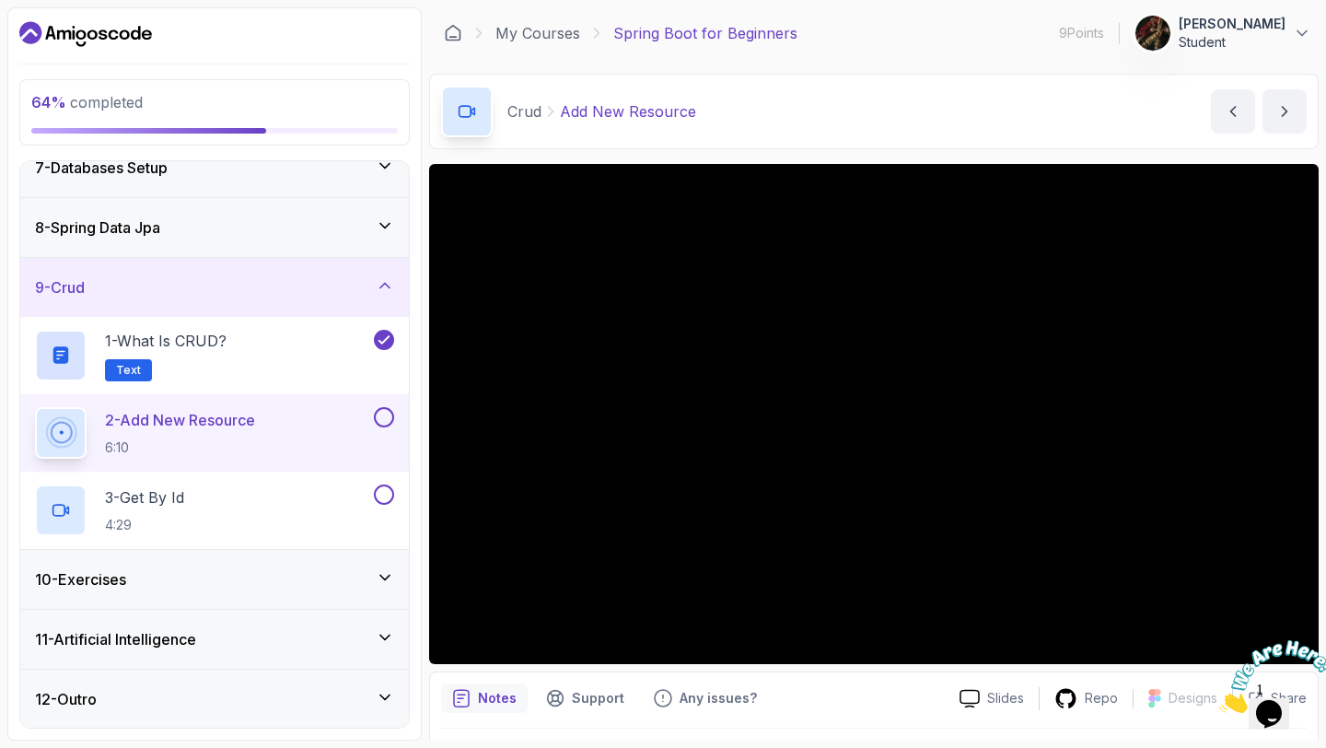
click at [388, 689] on icon at bounding box center [385, 697] width 18 height 18
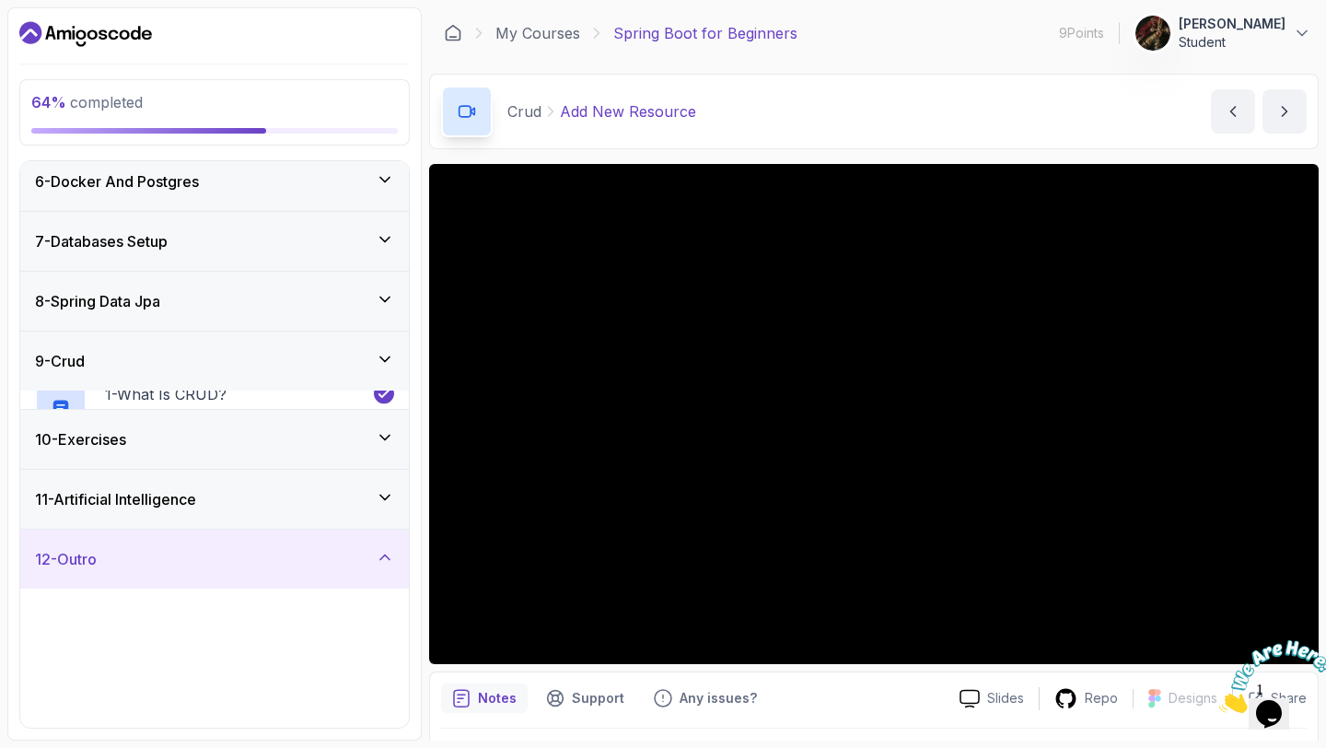
scroll to position [305, 0]
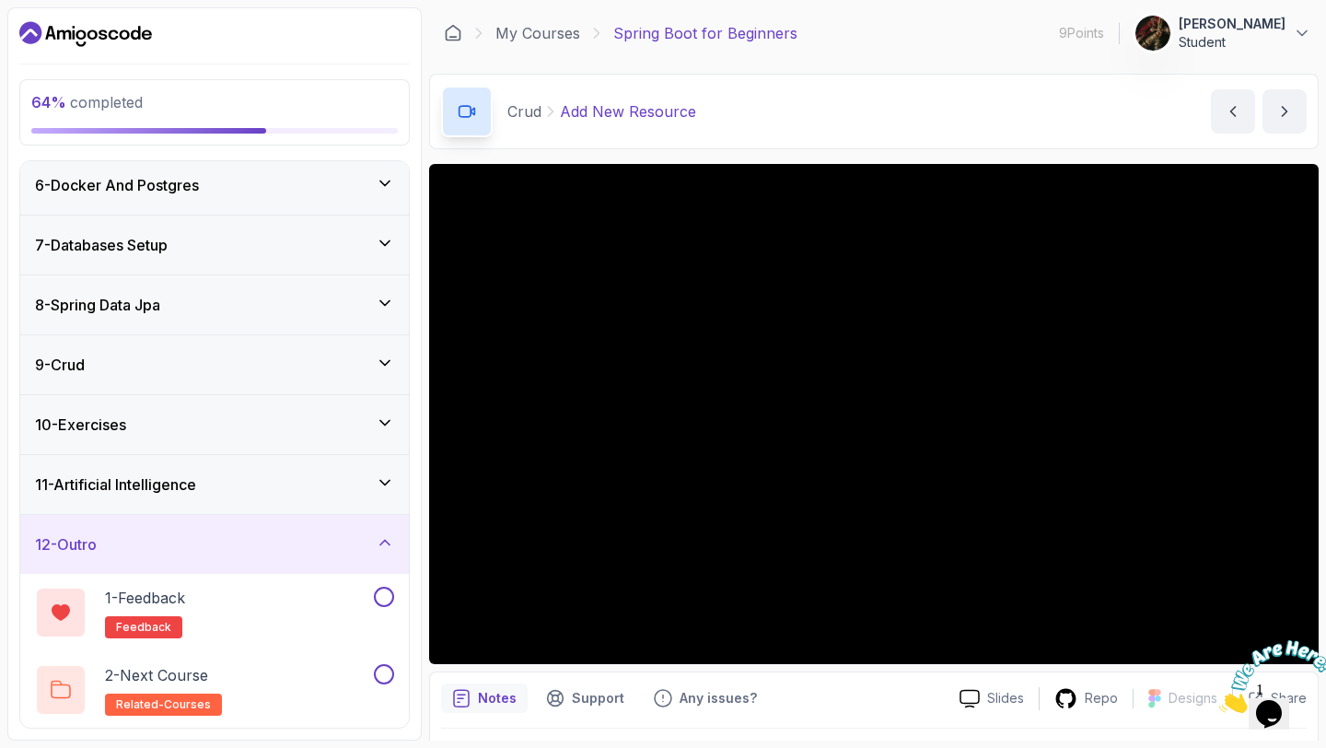
click at [219, 432] on div "10 - Exercises" at bounding box center [214, 424] width 359 height 22
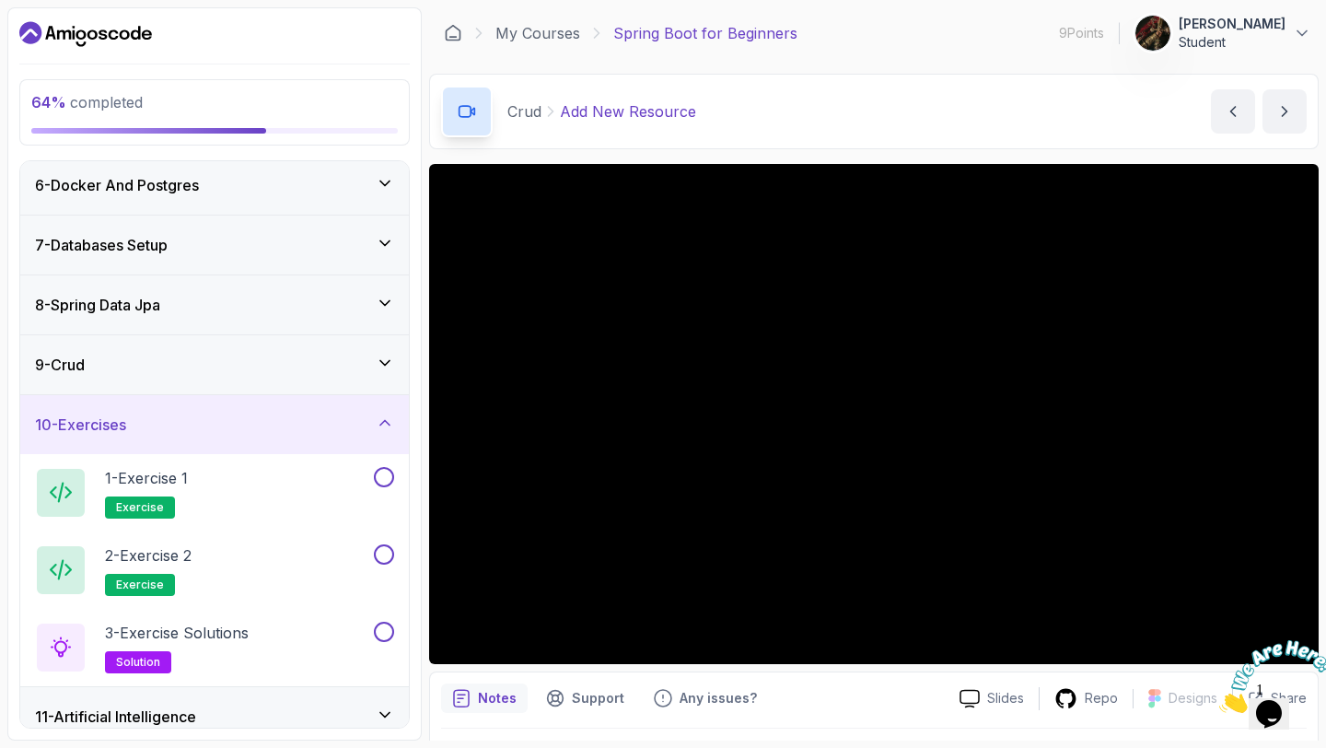
click at [300, 369] on div "9 - Crud" at bounding box center [214, 365] width 359 height 22
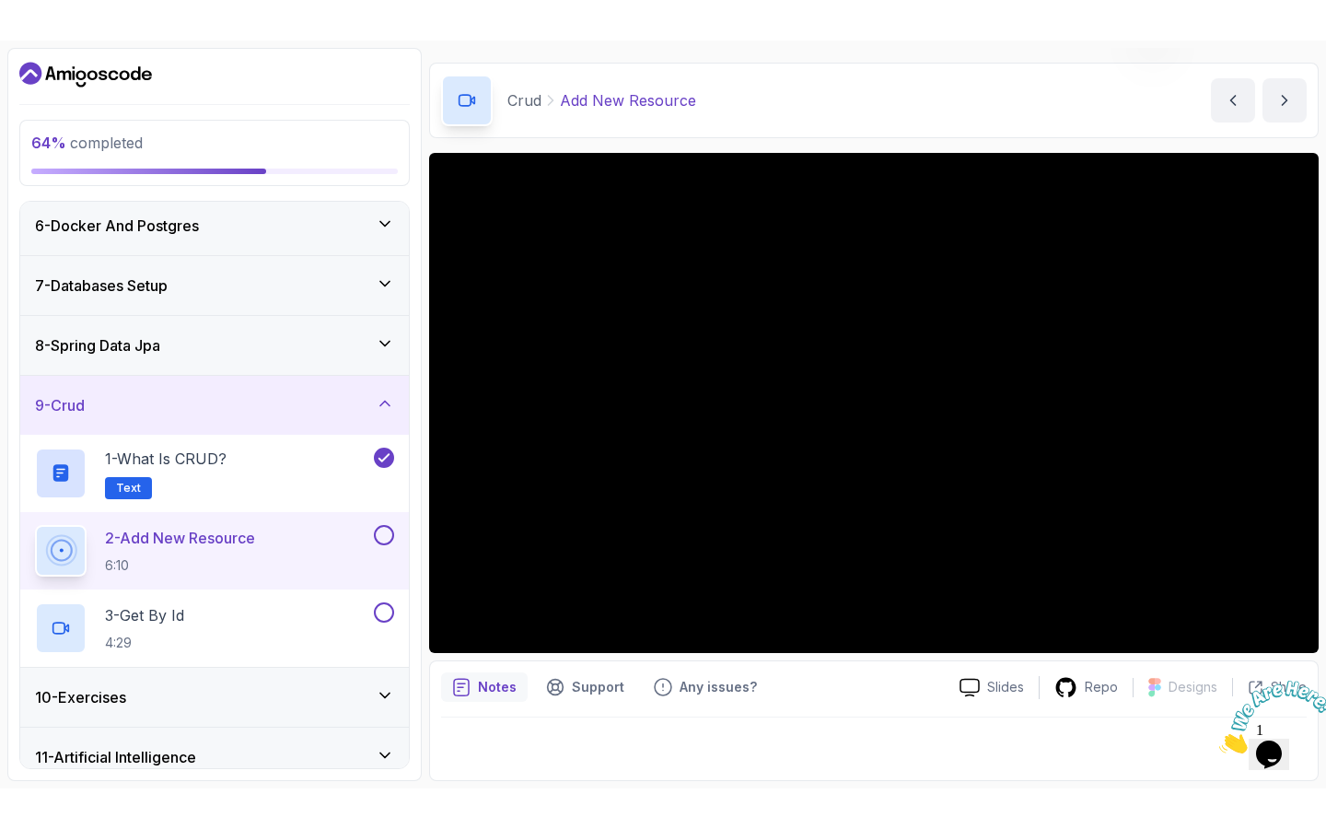
scroll to position [0, 0]
